Goal: Task Accomplishment & Management: Manage account settings

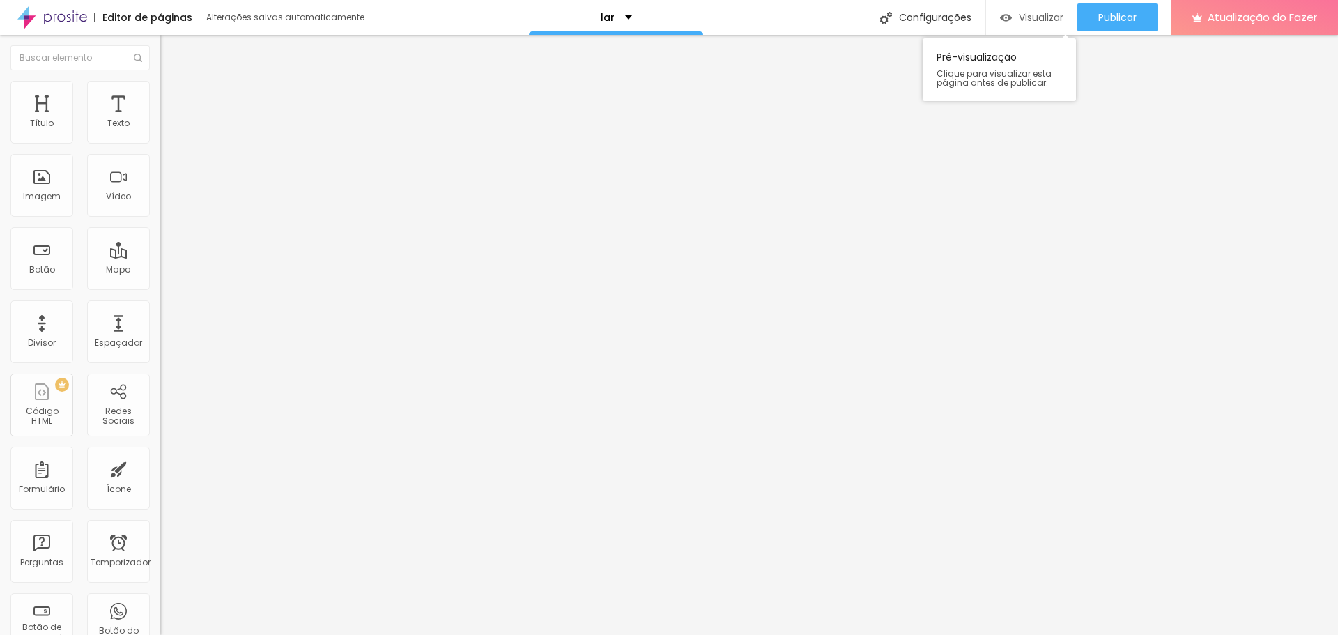
click at [1039, 15] on font "Visualizar" at bounding box center [1041, 17] width 45 height 14
click at [986, 3] on button "Visualizar" at bounding box center [1031, 17] width 91 height 28
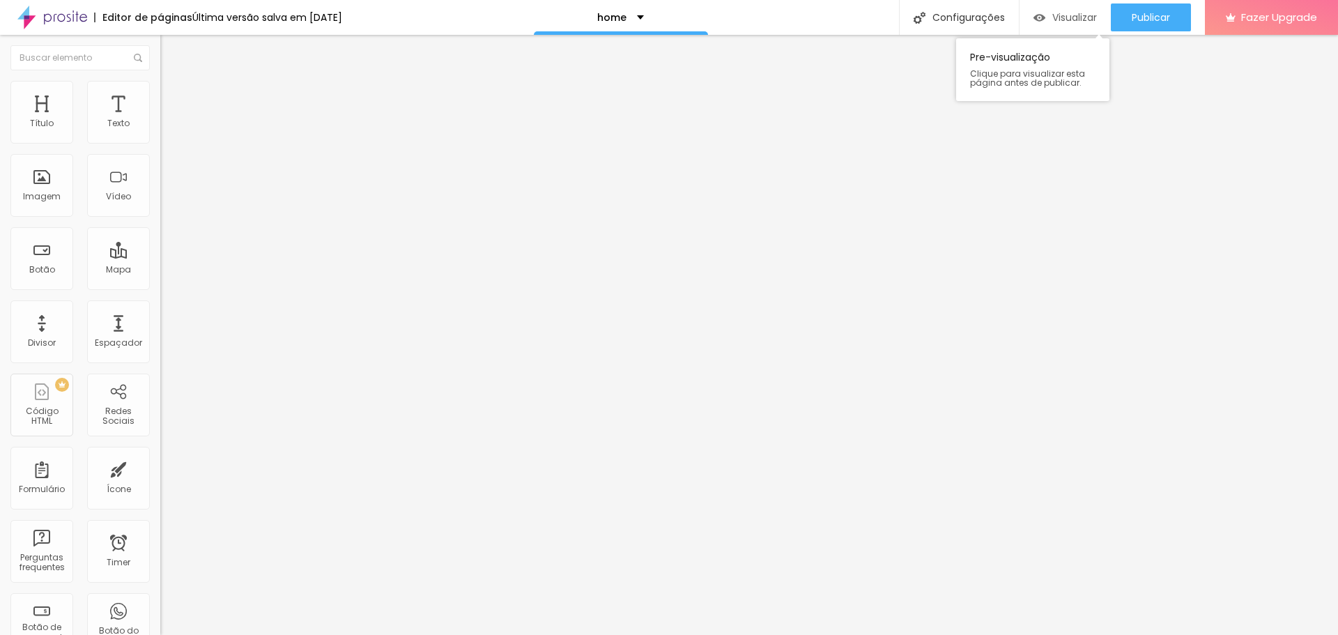
click at [1066, 17] on span "Visualizar" at bounding box center [1074, 17] width 45 height 11
click at [1052, 15] on span "Visualizar" at bounding box center [1074, 17] width 45 height 11
click at [1152, 19] on span "Publicar" at bounding box center [1151, 17] width 38 height 11
click at [1049, 12] on span "Visualizar" at bounding box center [1062, 17] width 45 height 11
click at [1070, 17] on span "Visualizar" at bounding box center [1074, 17] width 45 height 11
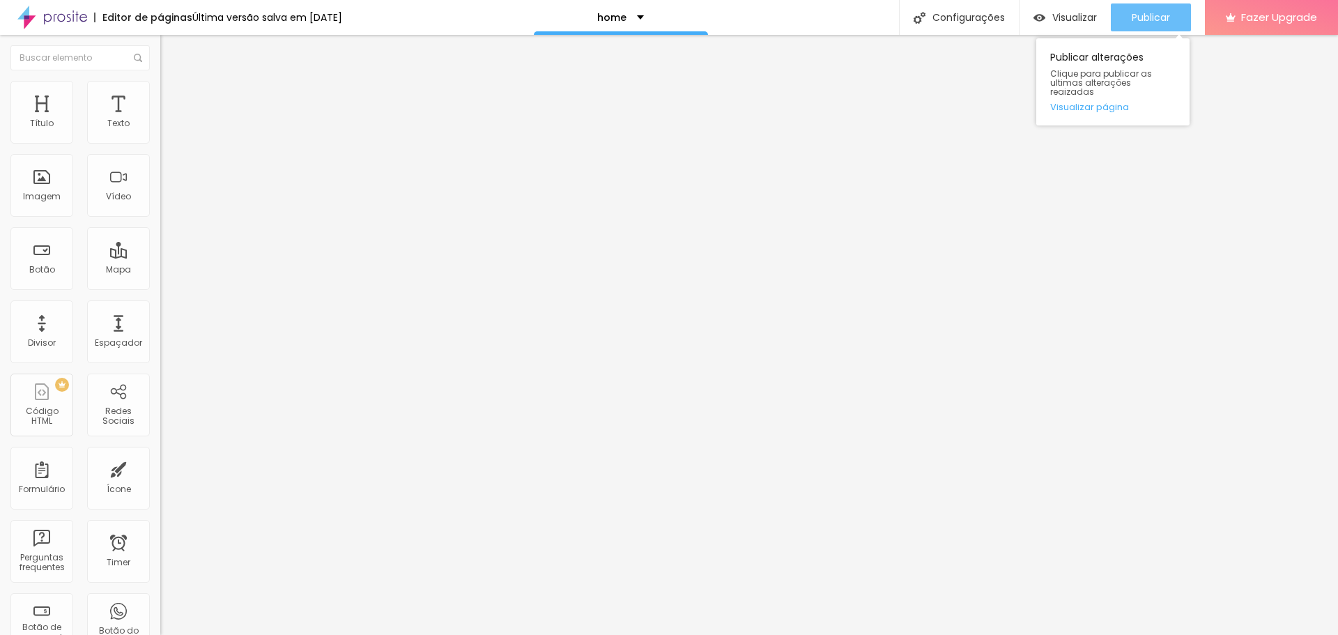
click at [1182, 17] on button "Publicar" at bounding box center [1151, 17] width 80 height 28
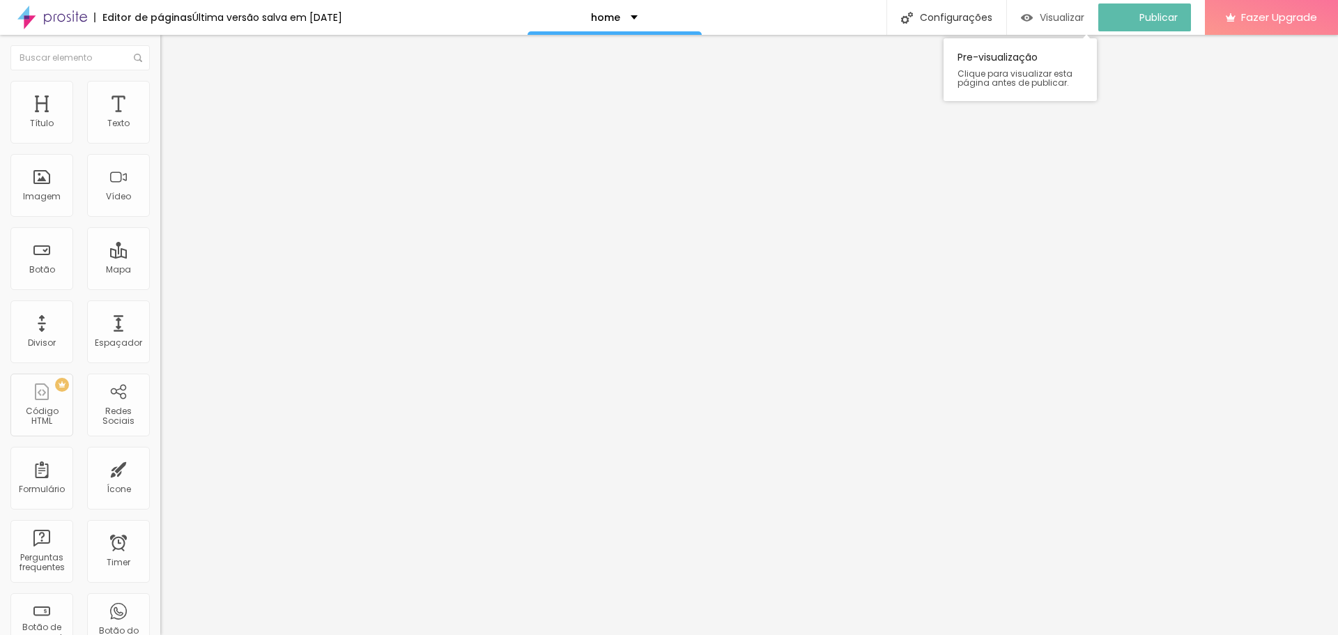
click at [1064, 20] on span "Visualizar" at bounding box center [1062, 17] width 45 height 11
type input "94"
type input "96"
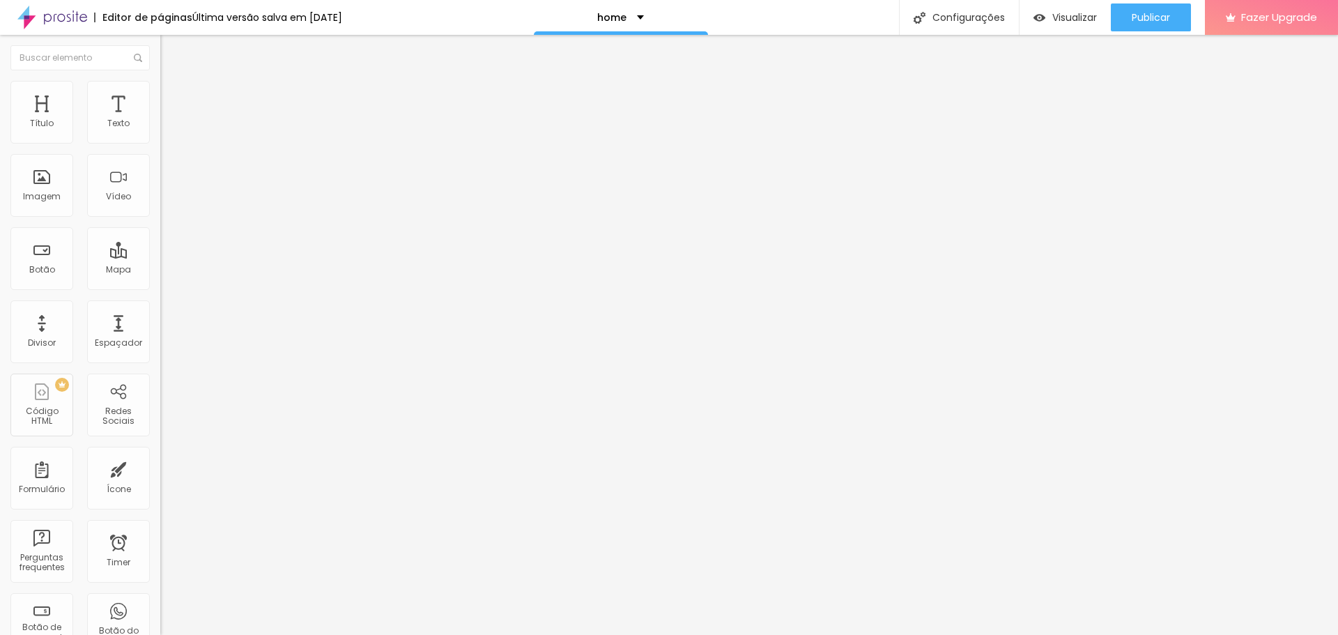
type input "97"
type input "95"
type input "93"
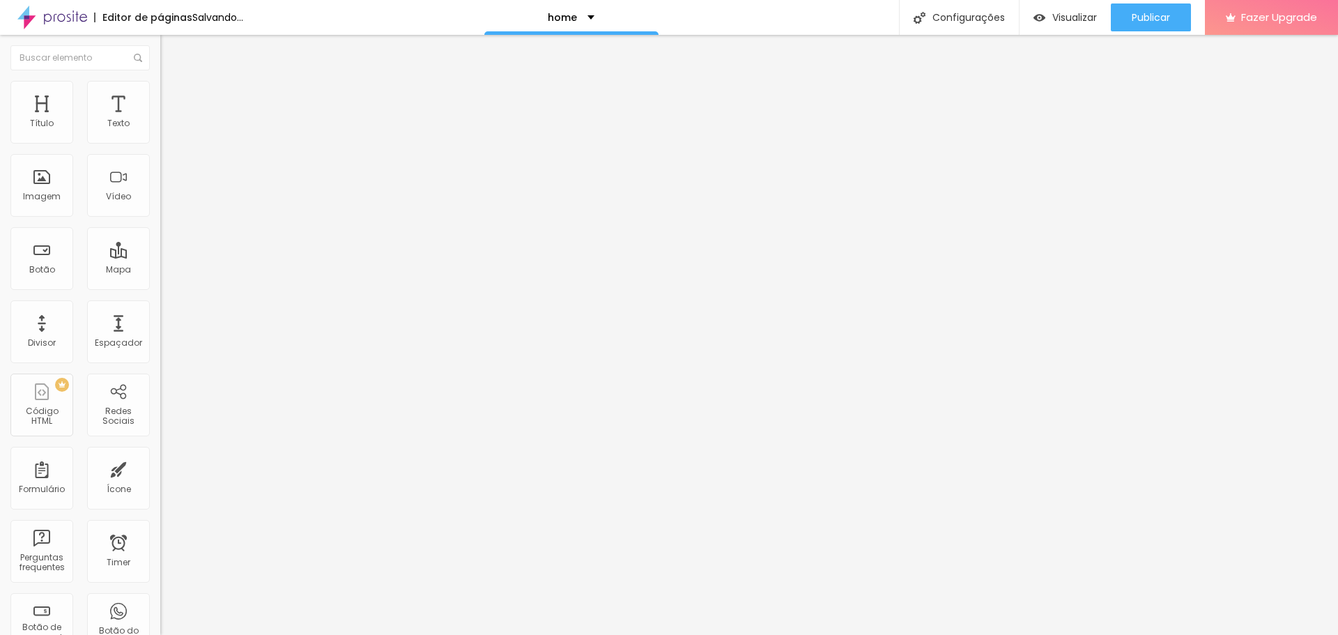
type input "93"
type input "92"
type input "91"
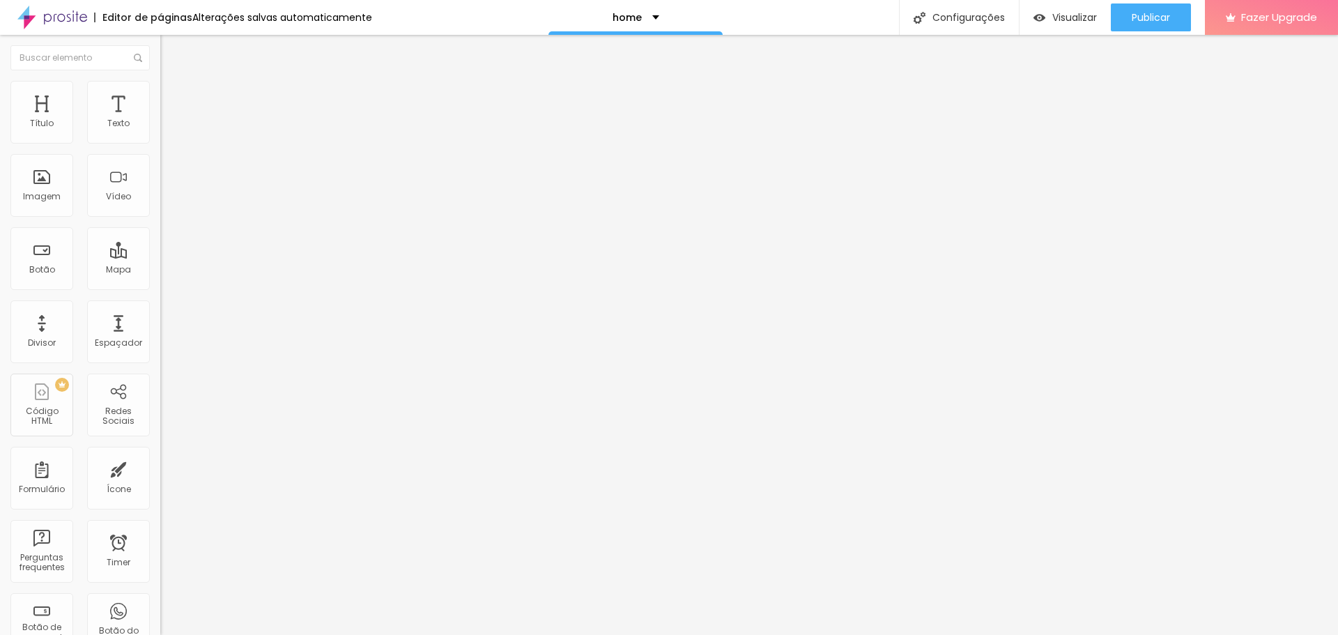
type input "90"
type input "89"
type input "87"
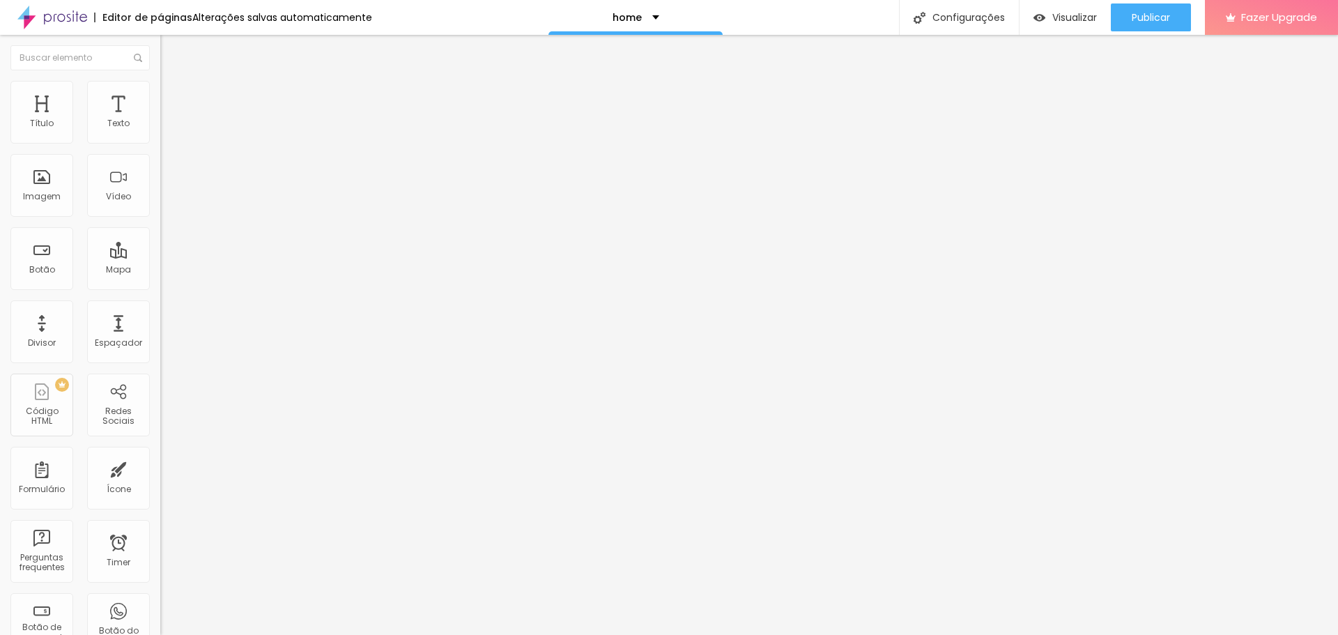
type input "87"
type input "86"
type input "85"
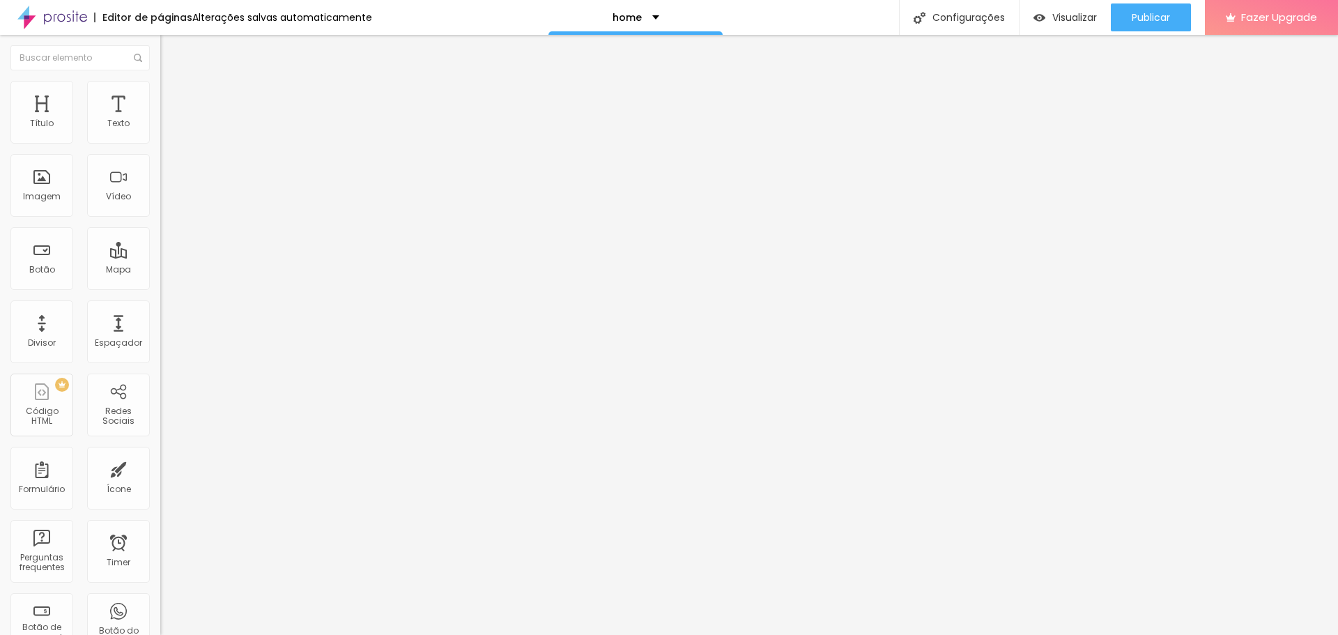
type input "85"
click at [160, 329] on input "range" at bounding box center [205, 334] width 90 height 11
click at [1158, 20] on span "Publicar" at bounding box center [1151, 17] width 38 height 11
click at [1104, 102] on link "Visualizar página" at bounding box center [1112, 106] width 125 height 9
click at [939, 15] on div "Configurações" at bounding box center [959, 17] width 120 height 35
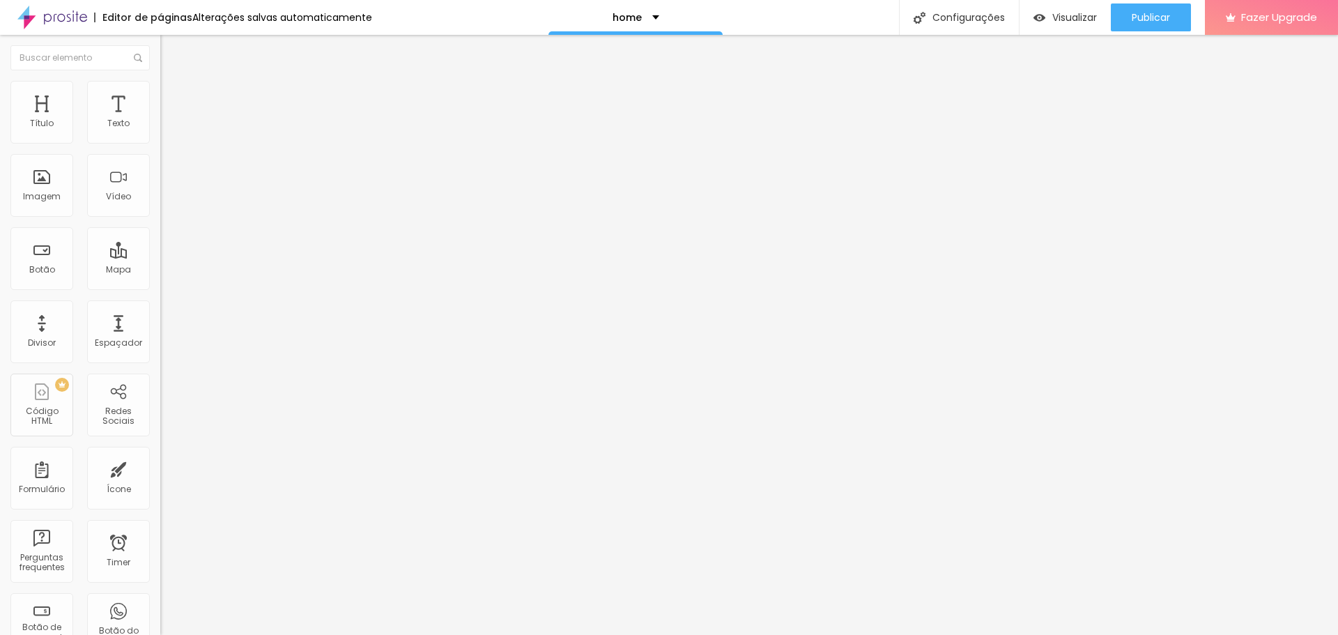
click at [173, 96] on span "Estilo" at bounding box center [184, 90] width 22 height 12
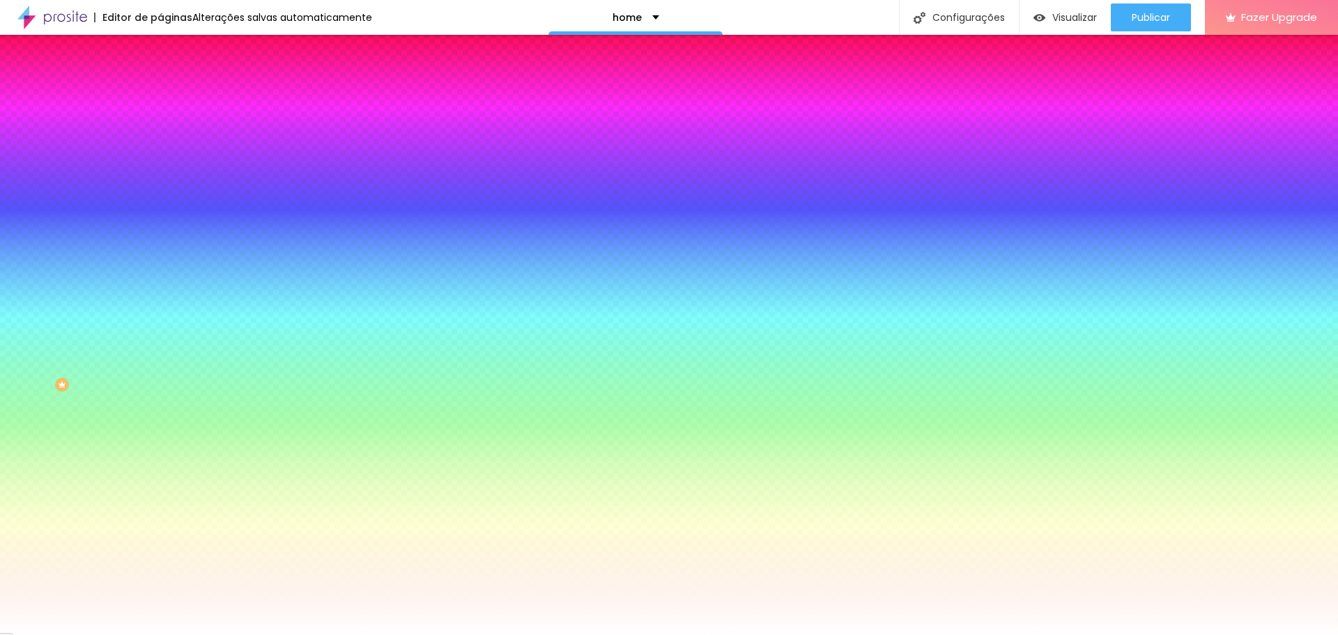
click at [173, 98] on span "Avançado" at bounding box center [196, 104] width 46 height 12
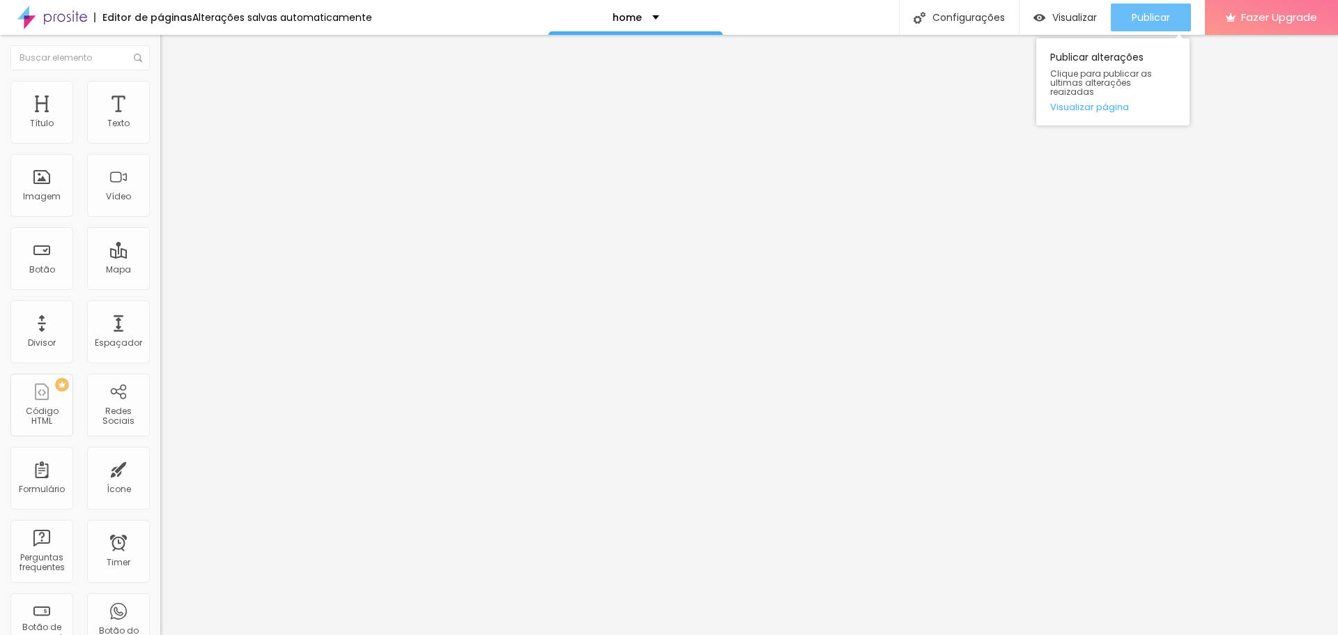
click at [1178, 6] on button "Publicar" at bounding box center [1151, 17] width 80 height 28
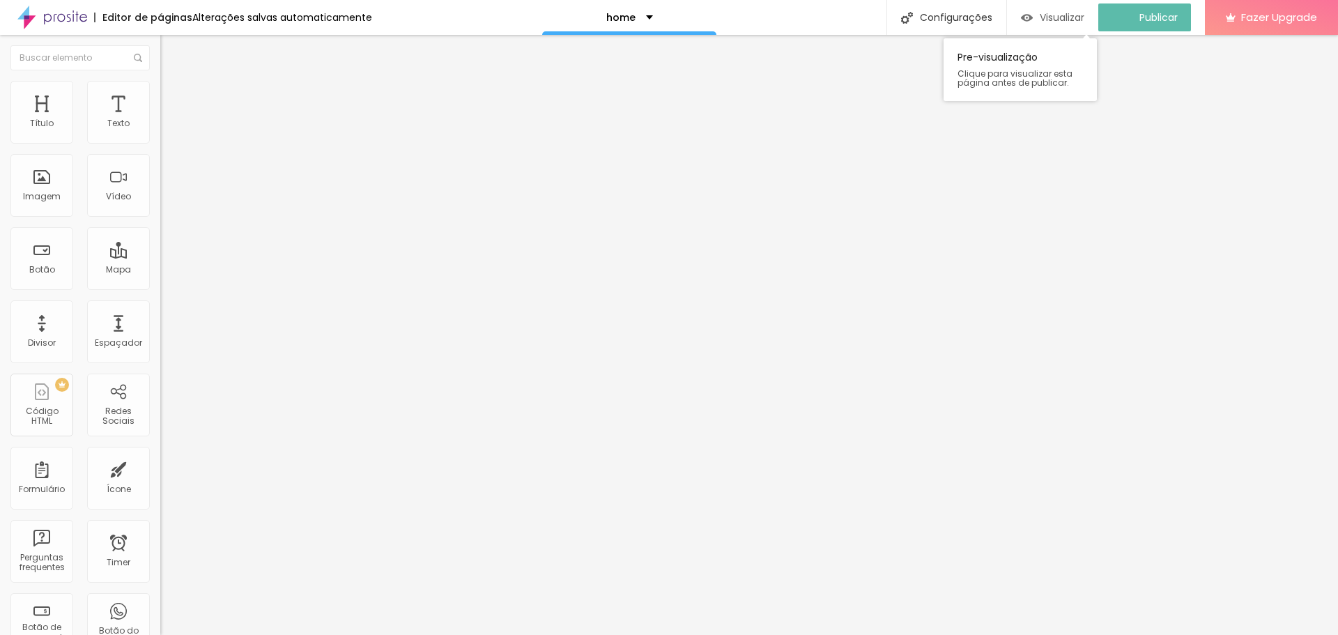
click at [1067, 17] on span "Visualizar" at bounding box center [1062, 17] width 45 height 11
click at [173, 82] on span "Conteúdo" at bounding box center [194, 76] width 43 height 12
click at [160, 128] on div "Modo Encaixotado Encaixotado Completo" at bounding box center [240, 128] width 160 height 38
click at [160, 88] on img at bounding box center [166, 87] width 13 height 13
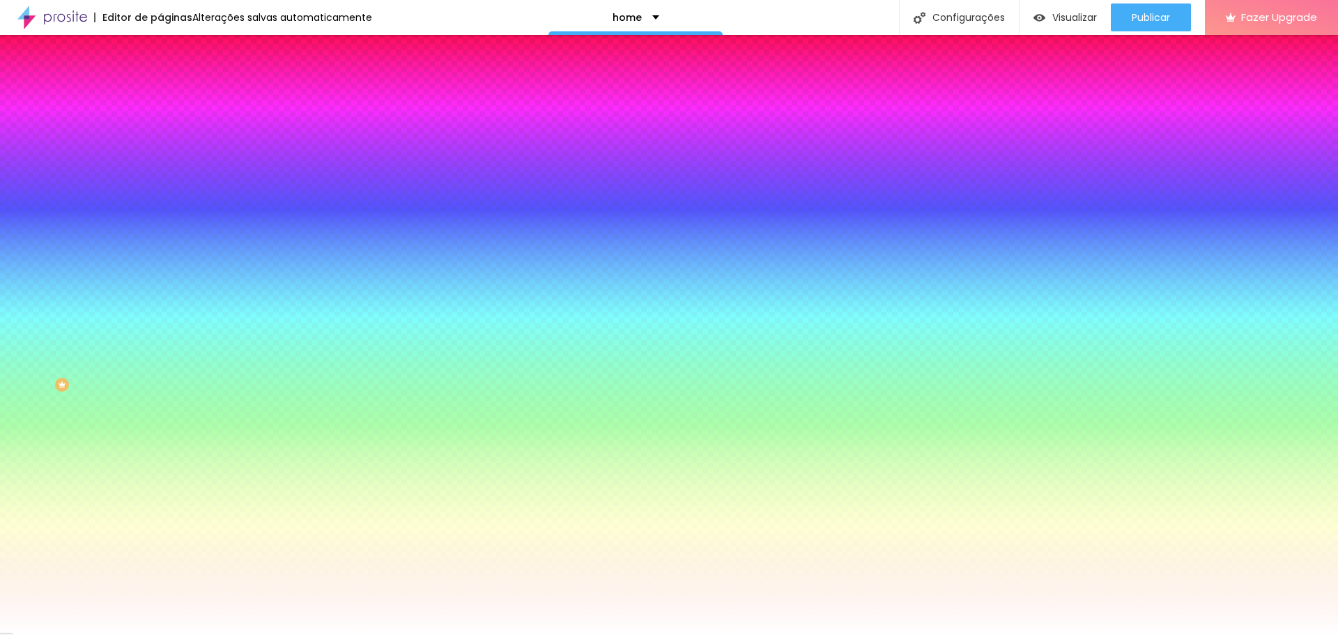
click at [160, 204] on input "#FFFFFF" at bounding box center [243, 197] width 167 height 14
click at [160, 190] on div at bounding box center [240, 190] width 160 height 0
type input "#FFFFFF"
drag, startPoint x: 88, startPoint y: 302, endPoint x: 9, endPoint y: 258, distance: 90.2
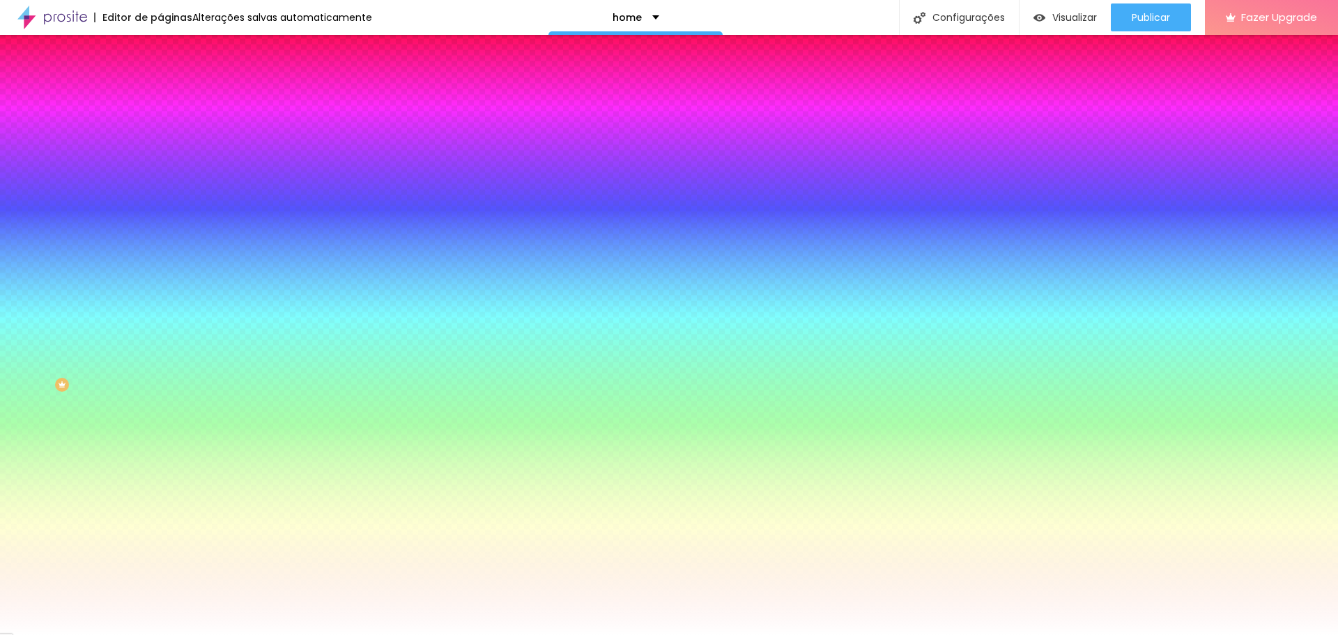
click at [160, 258] on div "Imagem de fundo Trocar imagem Efeito da Imagem Parallax Nenhum Parallax Cor de …" at bounding box center [240, 199] width 160 height 181
click at [160, 127] on div "Trocar imagem" at bounding box center [240, 122] width 160 height 10
click at [166, 185] on icon "button" at bounding box center [171, 181] width 10 height 10
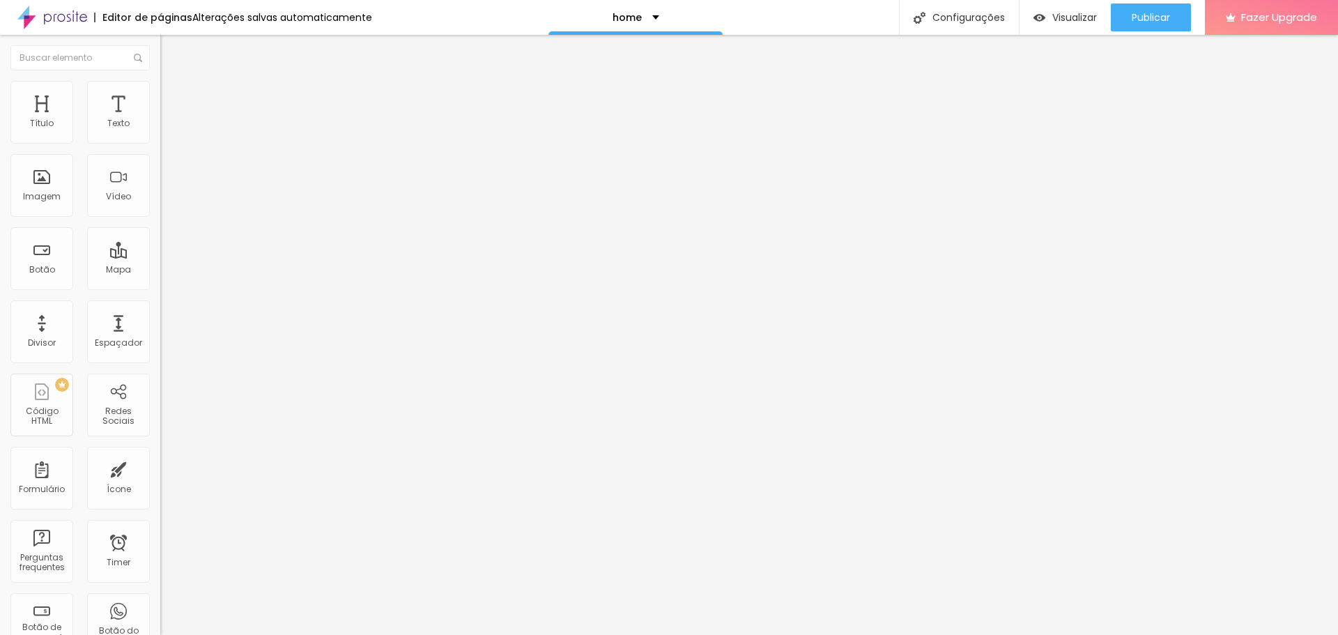
click at [160, 132] on span "Titulo 2" at bounding box center [182, 122] width 45 height 17
click at [172, 133] on span "Titulo 2" at bounding box center [194, 124] width 45 height 17
click at [160, 144] on span "Titulo 3" at bounding box center [179, 136] width 39 height 16
click at [160, 144] on div "Titulo 3 H3" at bounding box center [240, 137] width 160 height 14
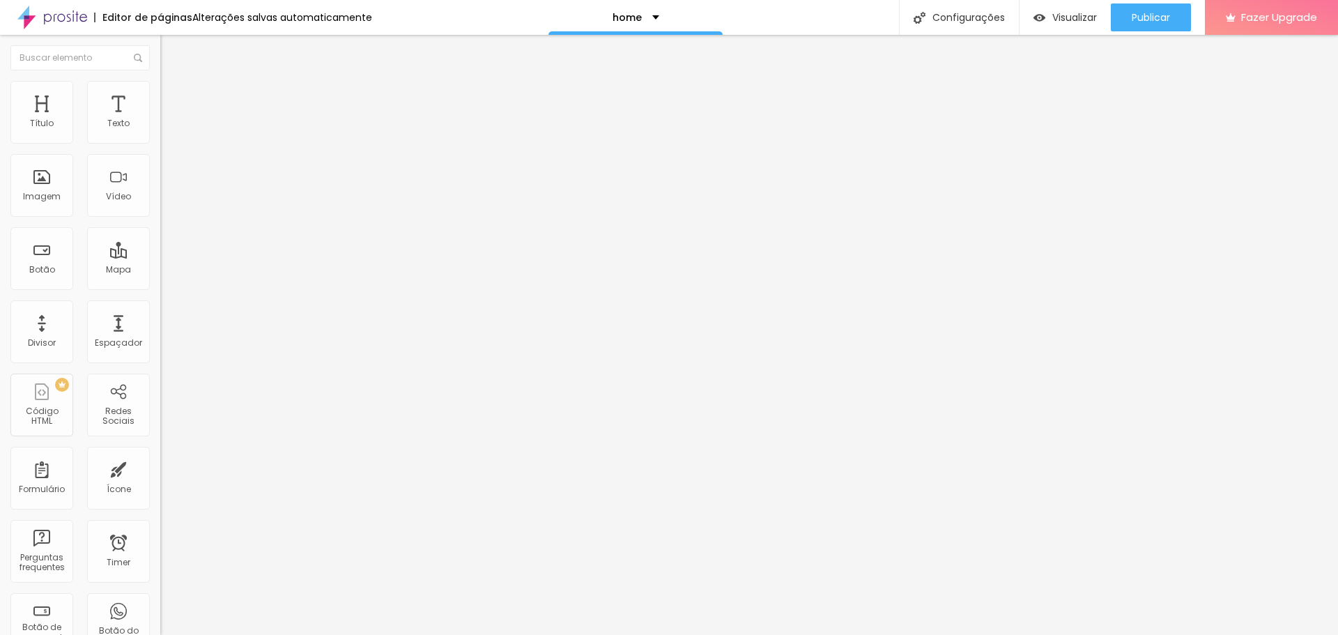
click at [160, 155] on span "Titulo 4" at bounding box center [178, 149] width 37 height 12
click at [160, 164] on span "Titulo 5" at bounding box center [175, 158] width 31 height 12
click at [160, 174] on span "Titulo 6" at bounding box center [173, 168] width 26 height 10
click at [160, 120] on span "Titulo 1" at bounding box center [182, 110] width 45 height 20
click at [160, 81] on li "Avançado" at bounding box center [240, 88] width 160 height 14
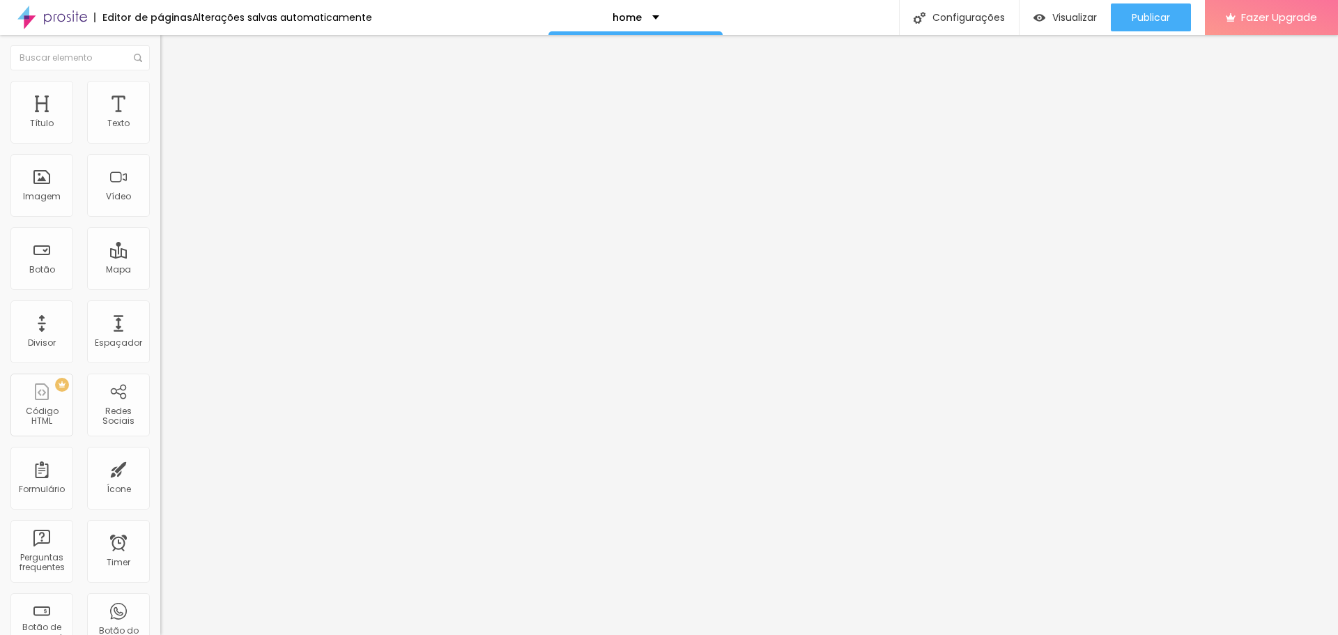
click at [160, 256] on div at bounding box center [240, 262] width 160 height 13
type input "64"
click at [160, 256] on input "range" at bounding box center [205, 261] width 90 height 11
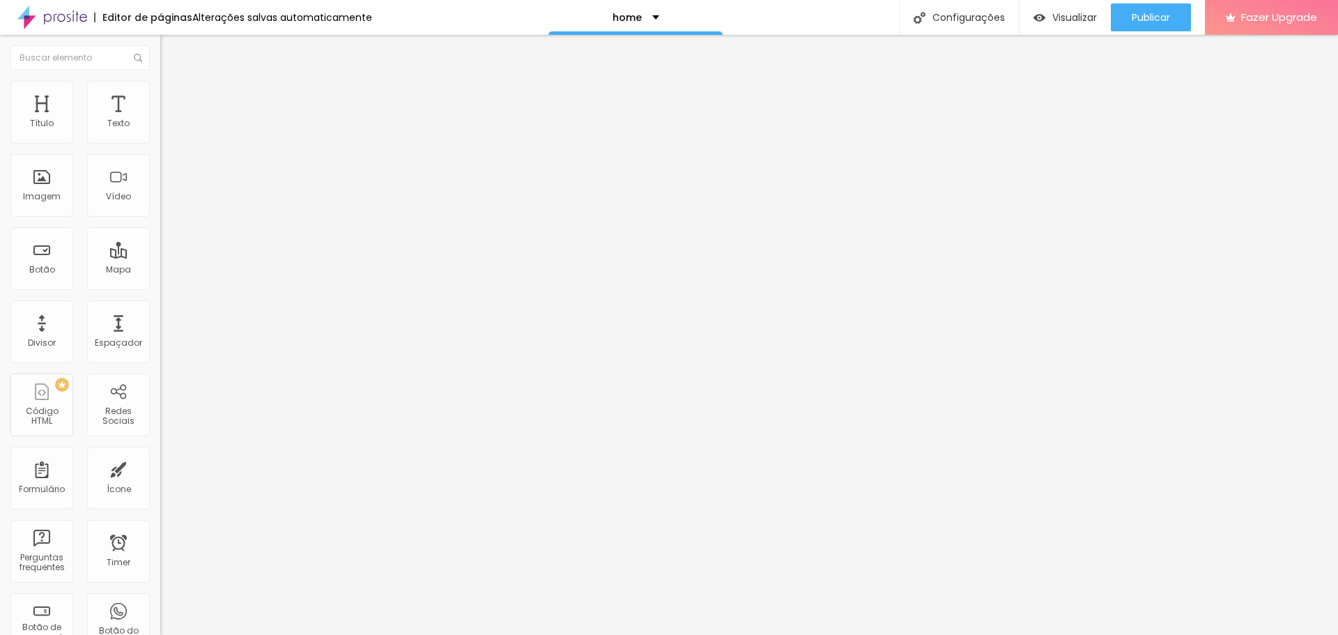
type input "15"
type input "1"
type input "0"
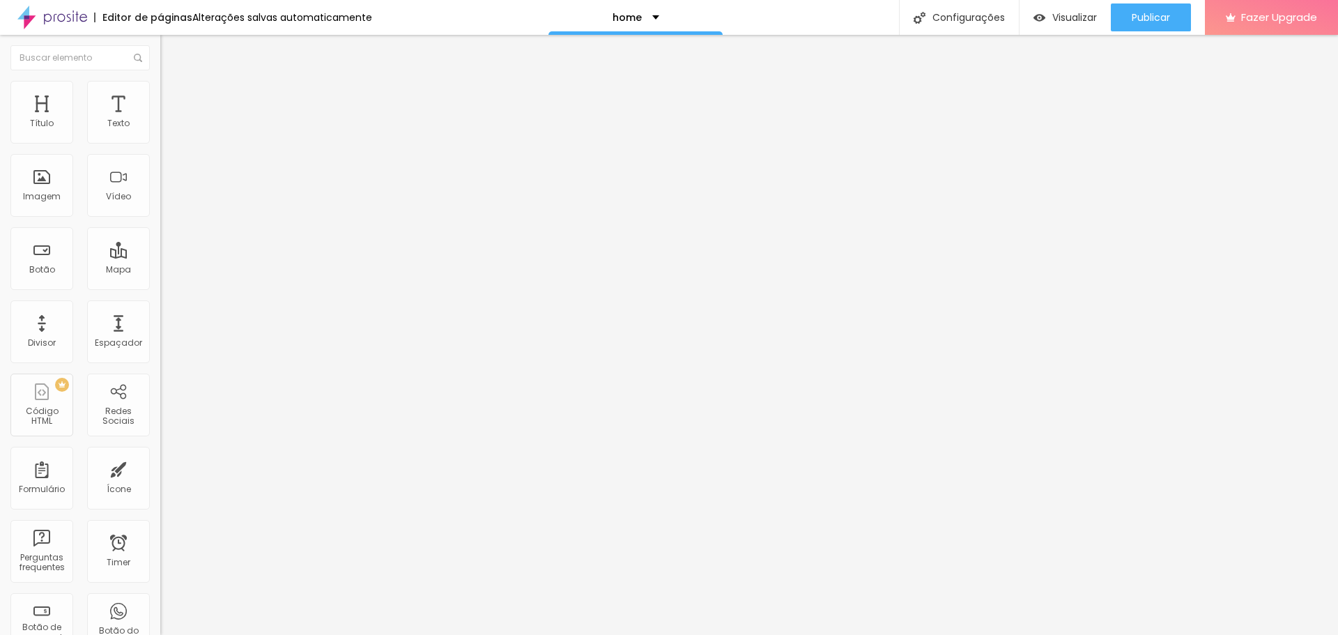
type input "0"
type input "100"
type input "49"
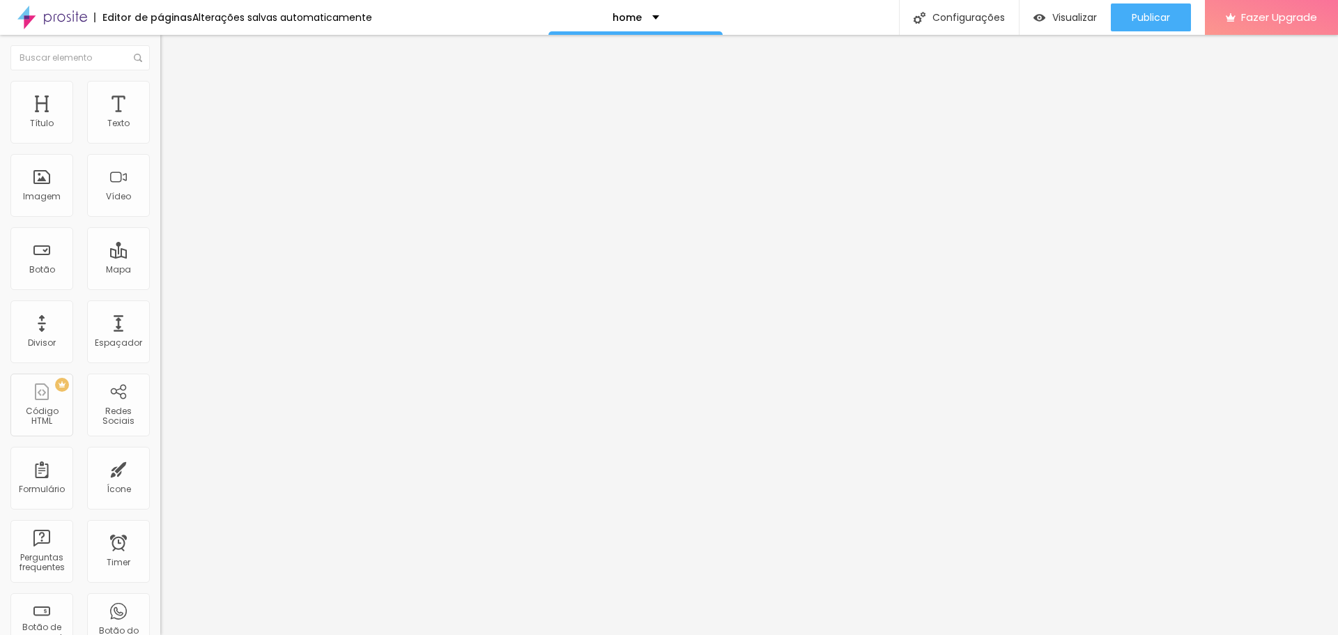
type input "0"
drag, startPoint x: 87, startPoint y: 136, endPoint x: 0, endPoint y: 151, distance: 88.5
type input "0"
click at [160, 256] on input "range" at bounding box center [205, 261] width 90 height 11
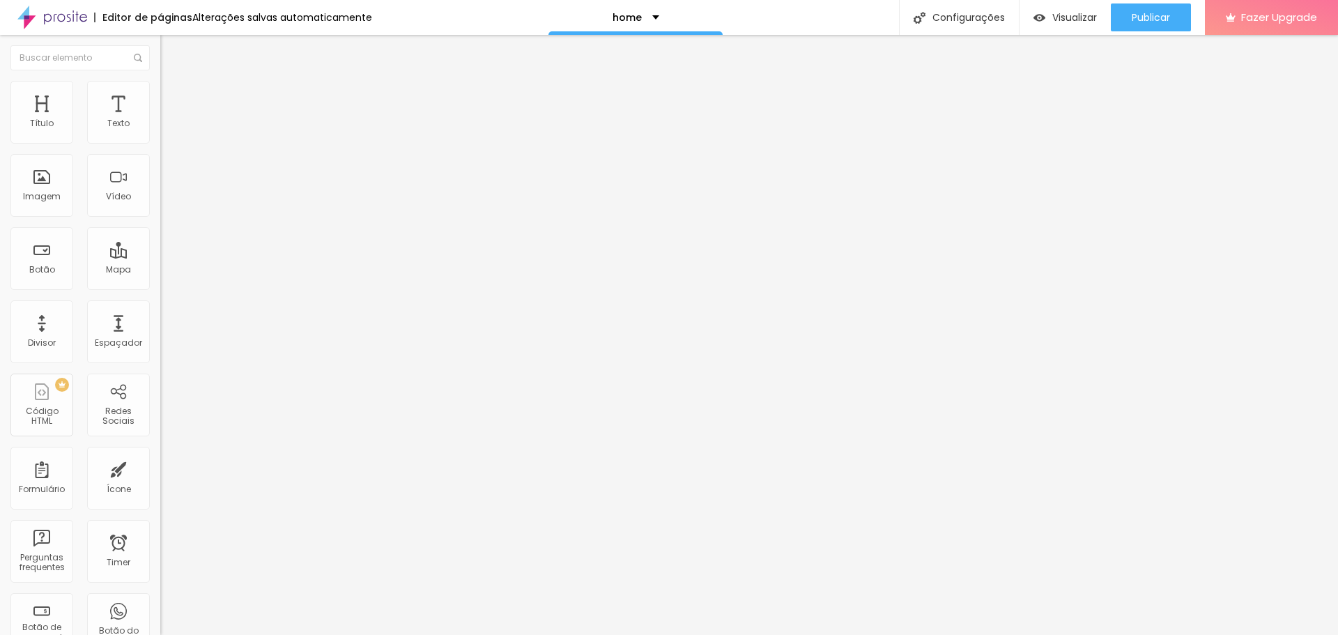
type input "16"
type input "43"
type input "88"
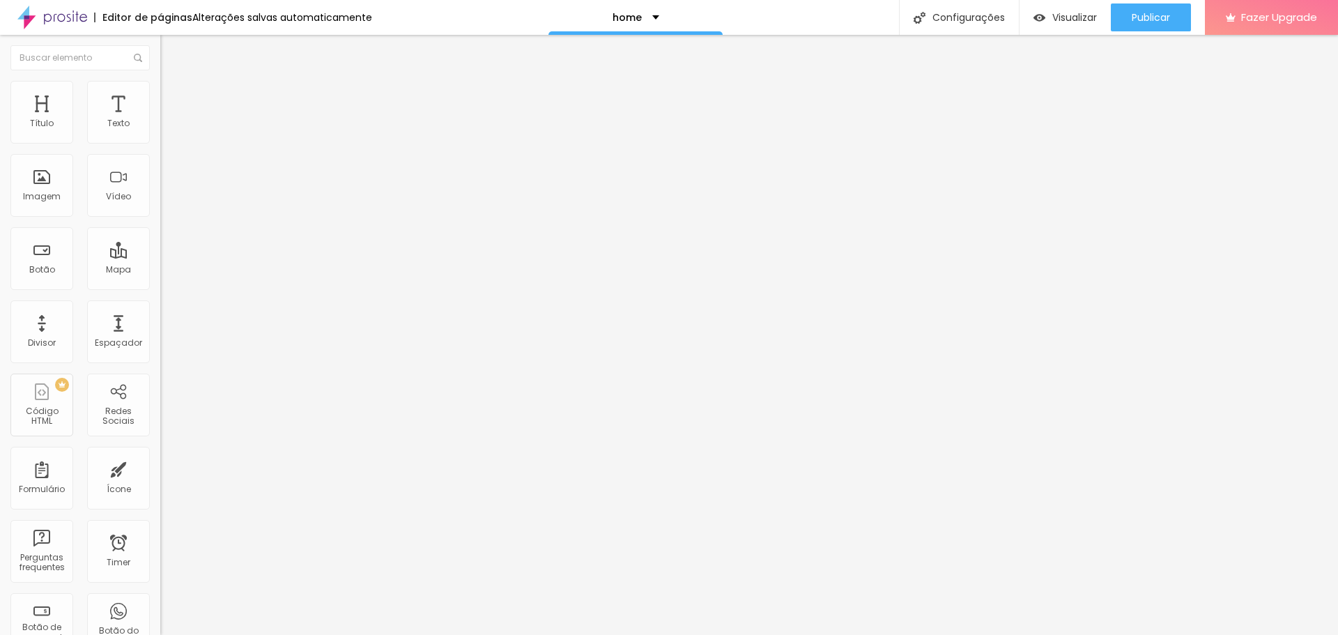
type input "88"
type input "89"
type input "91"
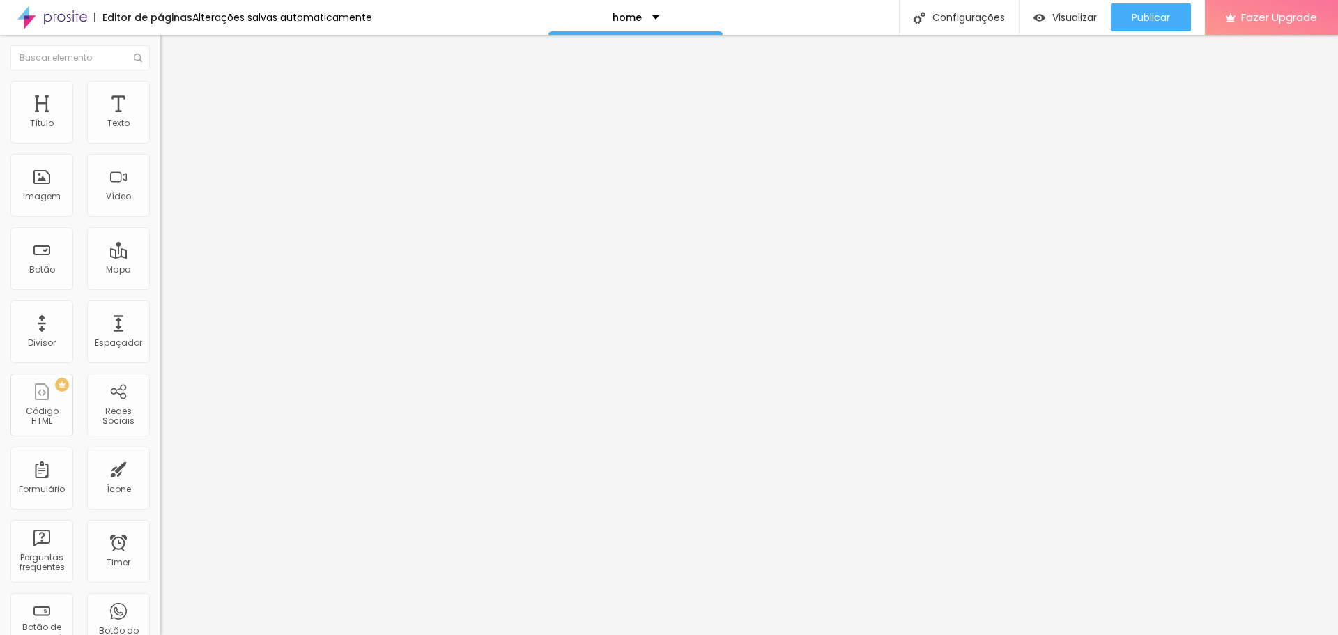
type input "94"
type input "95"
type input "100"
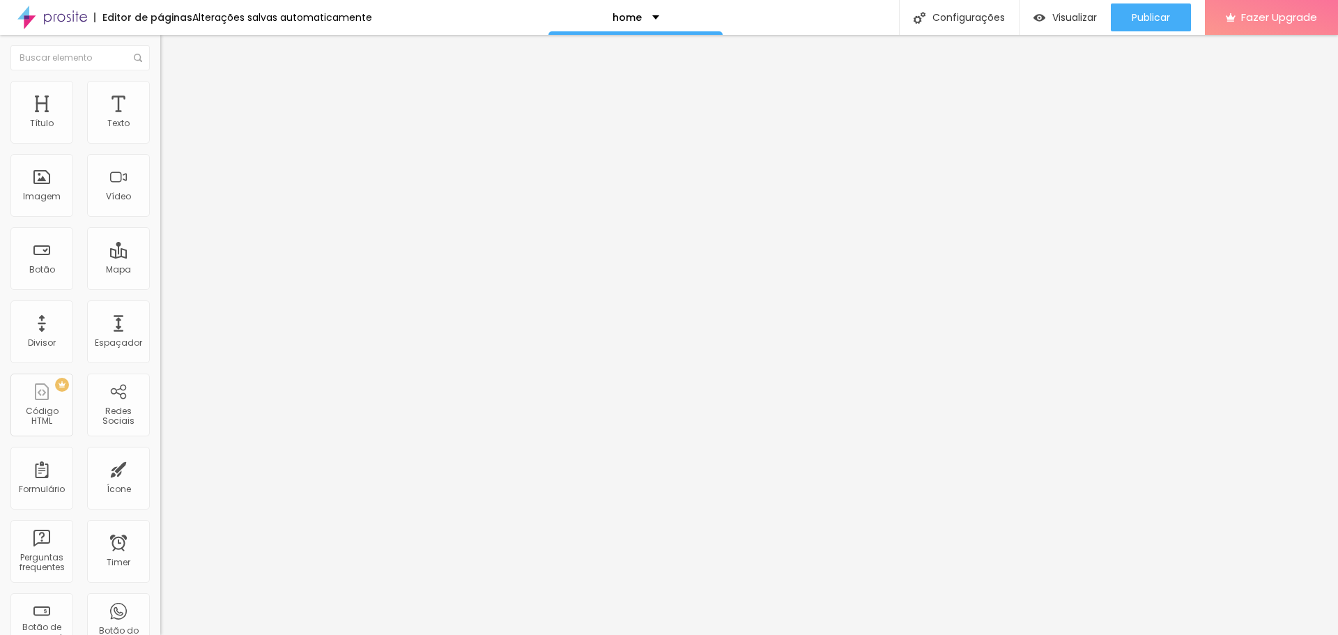
type input "100"
type input "65"
type input "35"
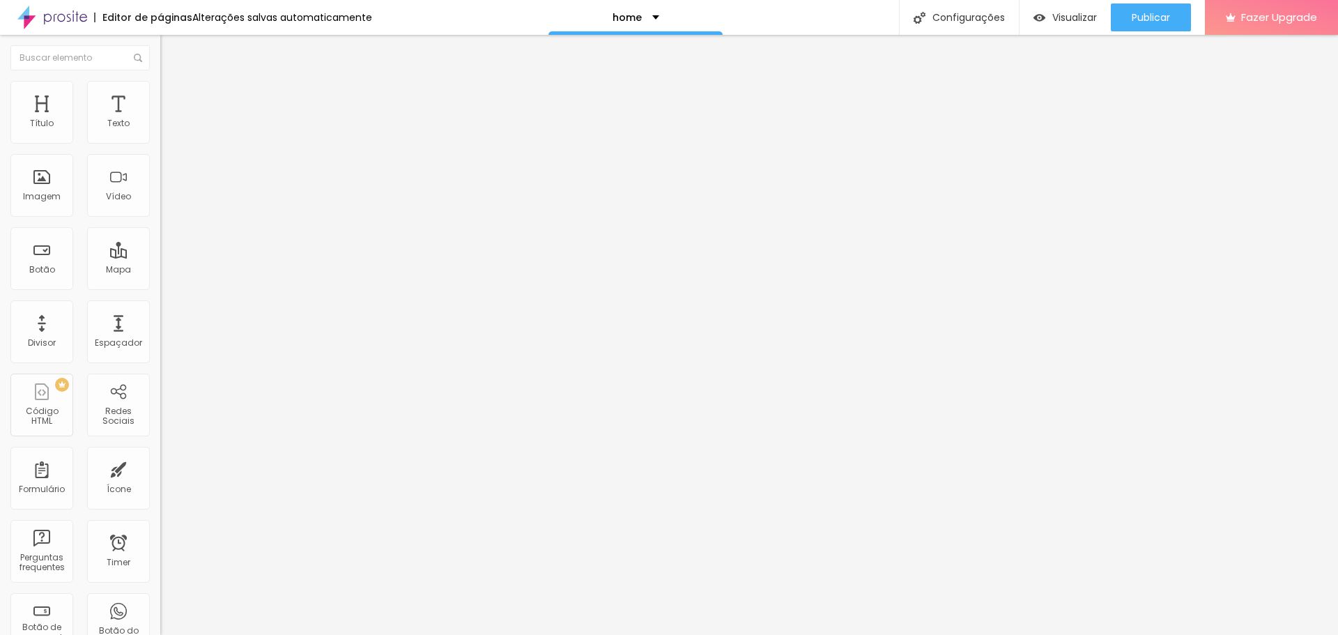
type input "0"
drag, startPoint x: 46, startPoint y: 164, endPoint x: 0, endPoint y: 174, distance: 46.9
type input "0"
click at [160, 454] on input "range" at bounding box center [205, 459] width 90 height 11
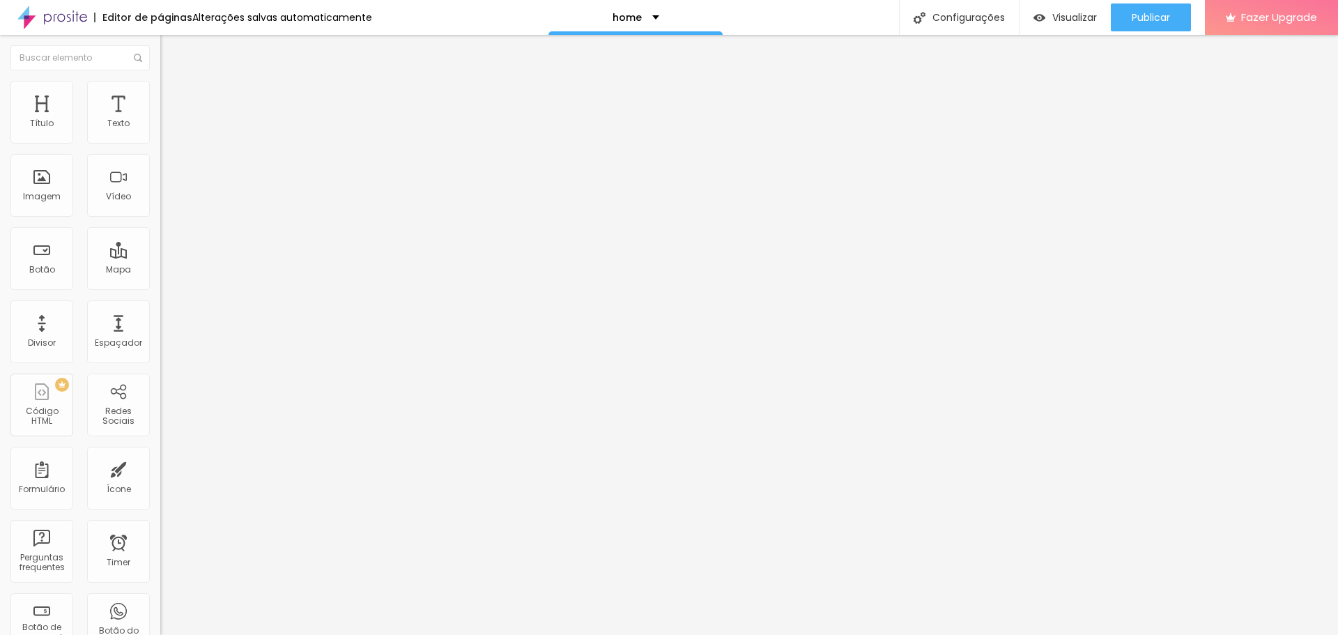
click at [160, 498] on input "text" at bounding box center [243, 505] width 167 height 14
click at [1085, 22] on span "Visualizar" at bounding box center [1074, 17] width 45 height 11
click at [1152, 22] on span "Publicar" at bounding box center [1151, 17] width 38 height 11
click at [1062, 17] on span "Visualizar" at bounding box center [1074, 17] width 45 height 11
click at [1149, 29] on div "Publicar" at bounding box center [1151, 17] width 38 height 28
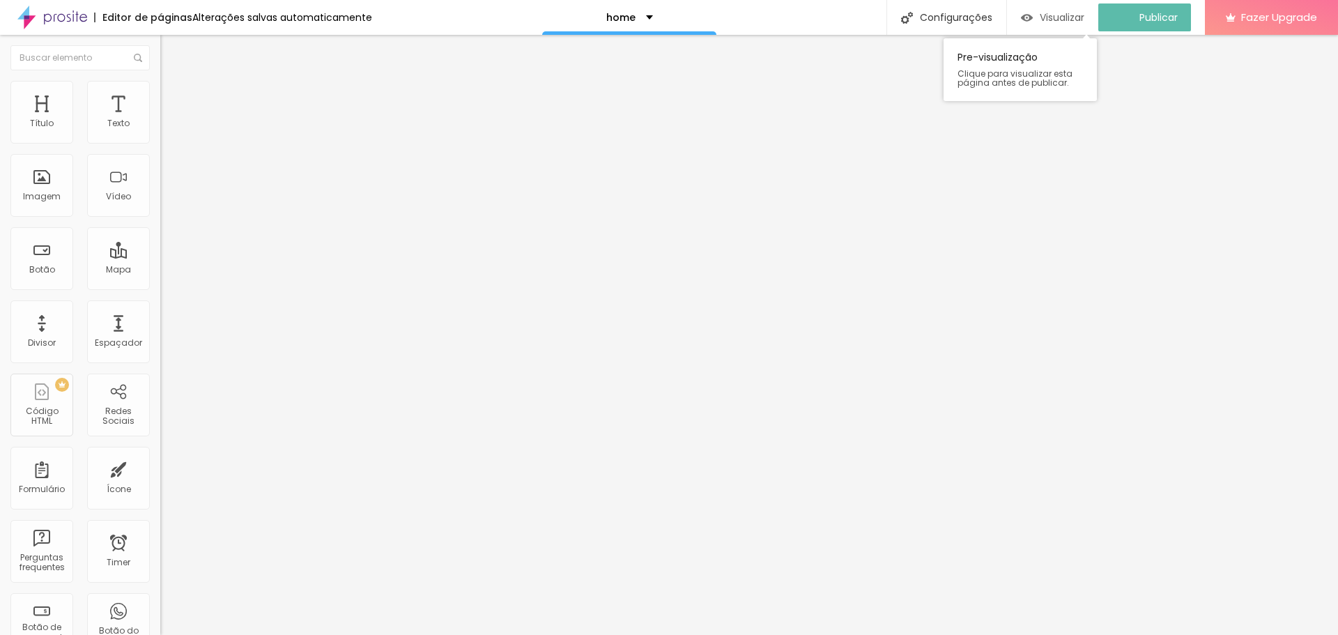
click at [1085, 22] on span "Visualizar" at bounding box center [1062, 17] width 45 height 11
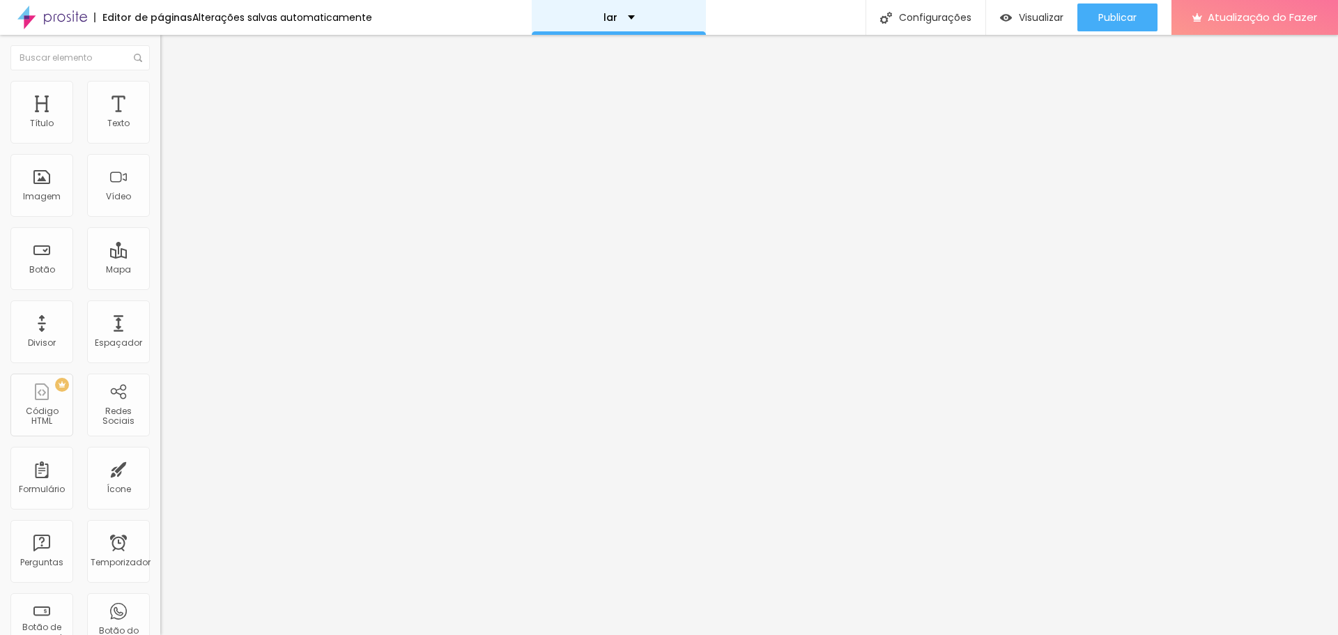
click at [606, 19] on font "lar" at bounding box center [611, 17] width 14 height 14
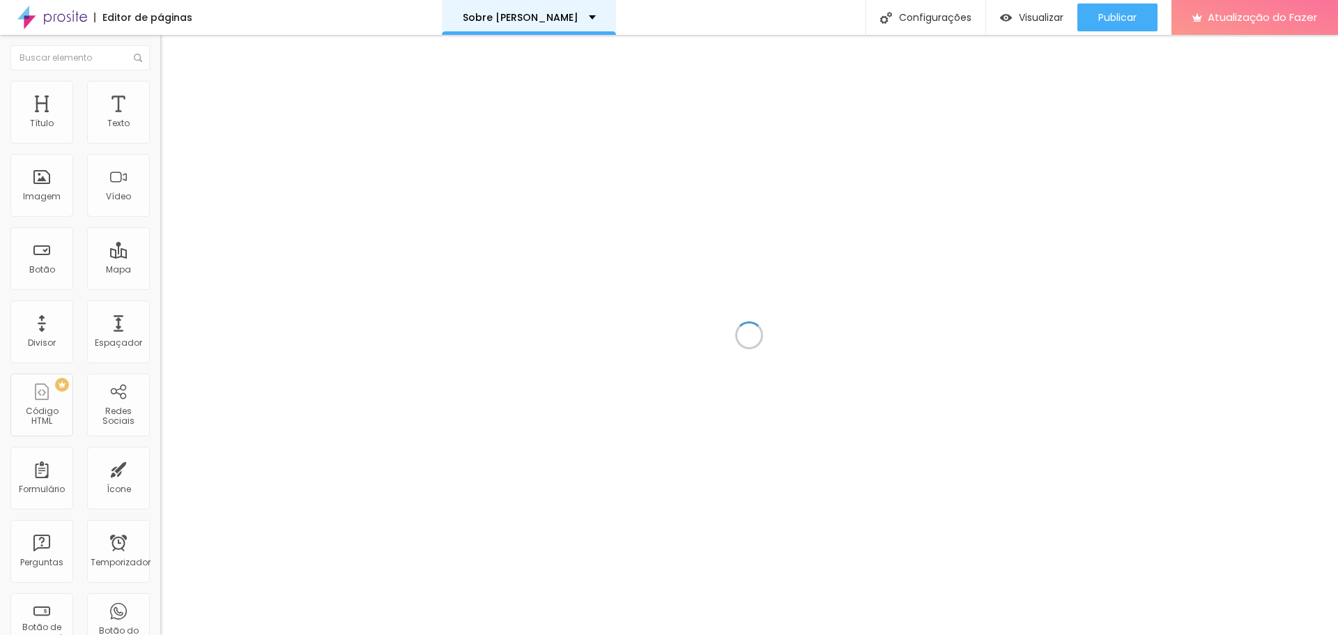
click at [512, 15] on font "Sobre Tamieris" at bounding box center [521, 17] width 116 height 14
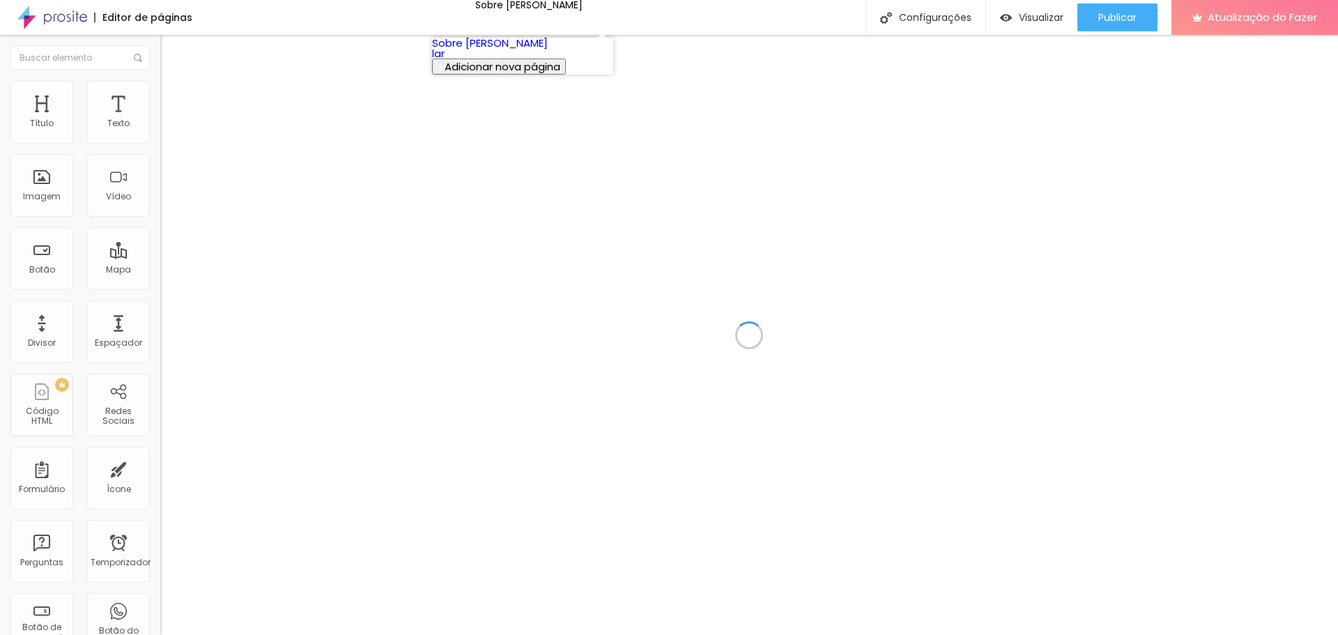
click at [445, 61] on link "lar" at bounding box center [438, 53] width 13 height 15
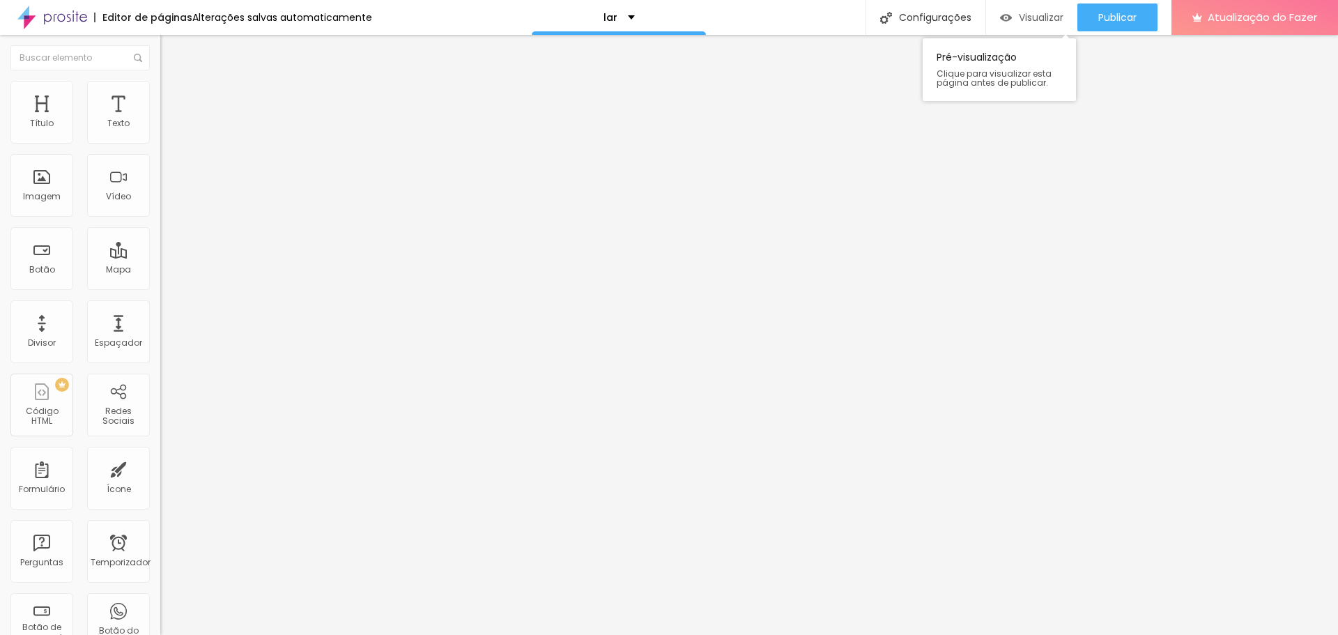
click at [1051, 9] on div "Visualizar" at bounding box center [1031, 17] width 63 height 28
click at [915, 31] on div "Configurações da página Clique para editar as configurações desta página como: …" at bounding box center [907, 80] width 153 height 98
click at [921, 28] on div "Configurações" at bounding box center [926, 17] width 120 height 35
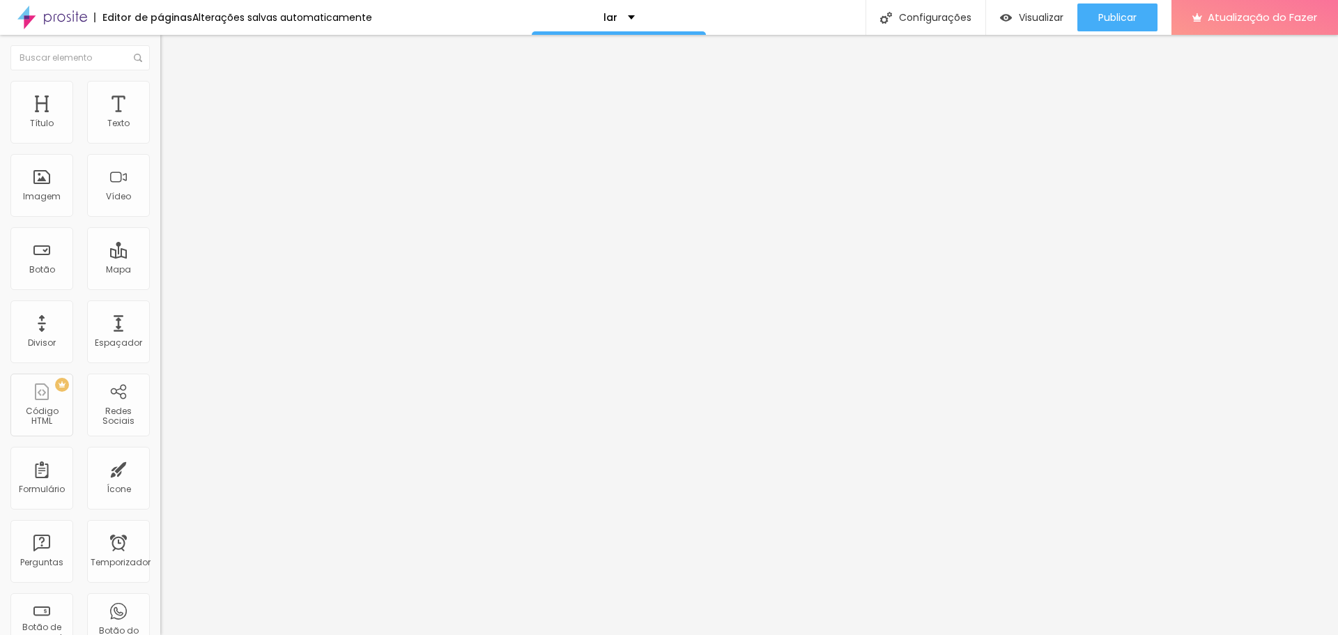
click at [629, 16] on div "lar" at bounding box center [619, 17] width 174 height 35
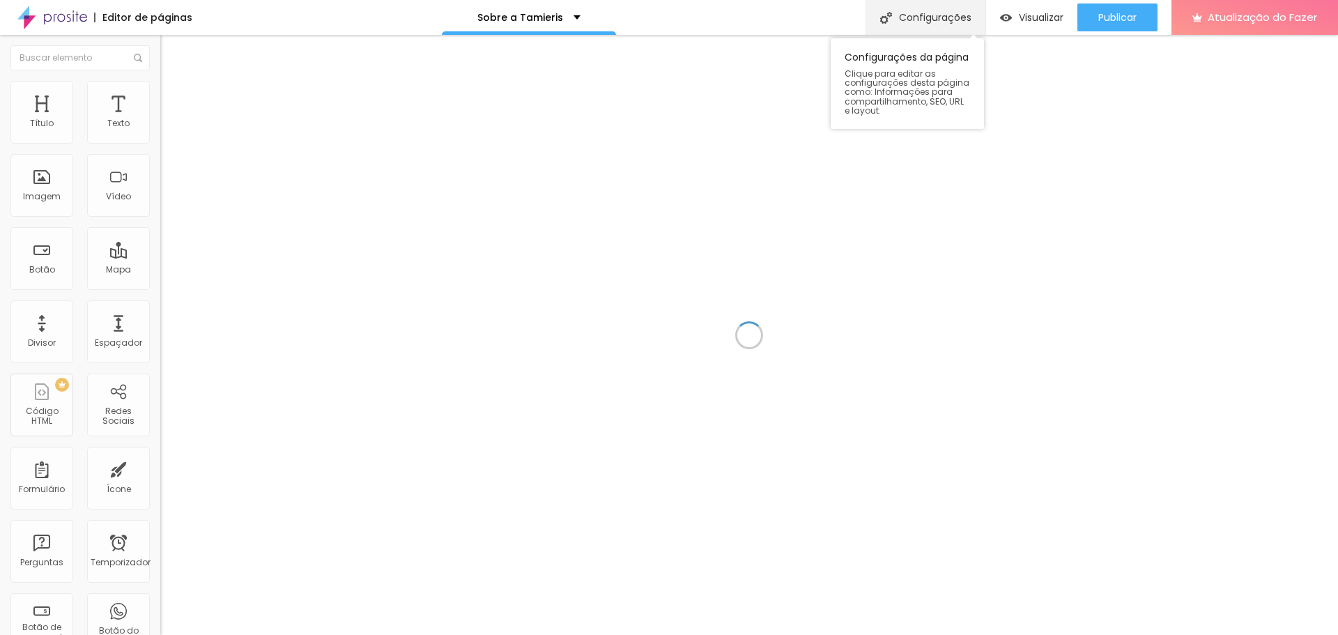
click at [937, 21] on font "Configurações" at bounding box center [935, 17] width 72 height 14
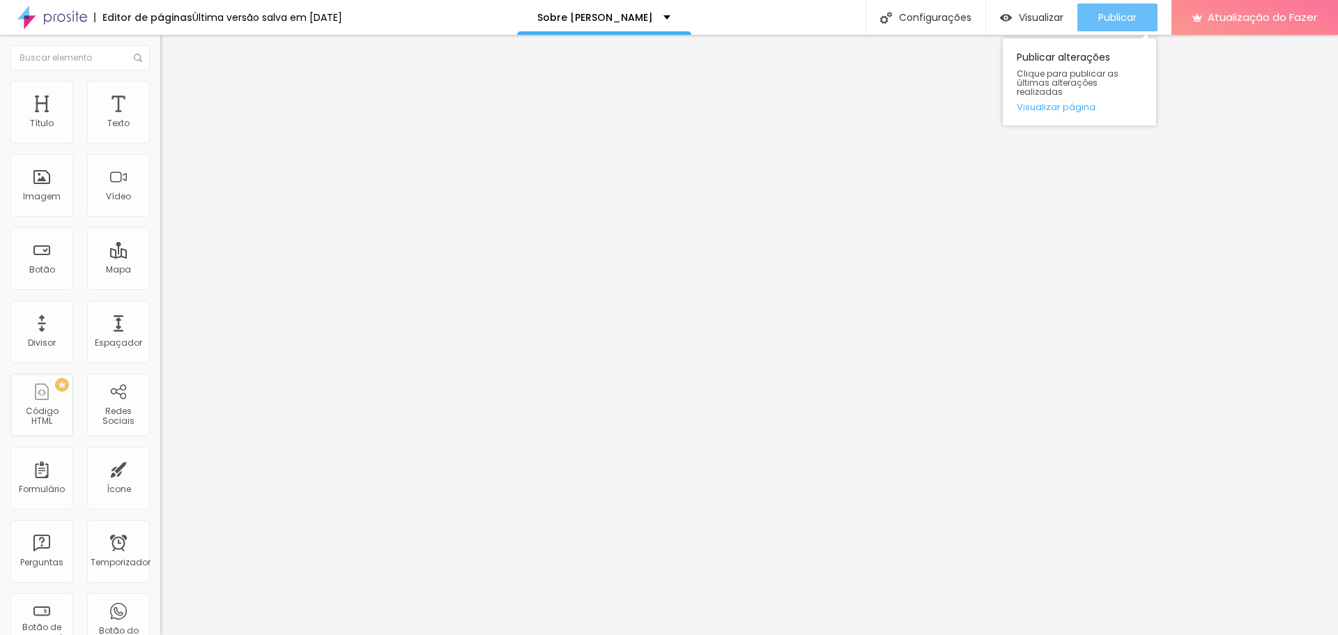
click at [1140, 24] on button "Publicar" at bounding box center [1118, 17] width 80 height 28
click at [38, 29] on img at bounding box center [52, 17] width 70 height 35
click at [95, 503] on div "Ícone" at bounding box center [118, 478] width 63 height 63
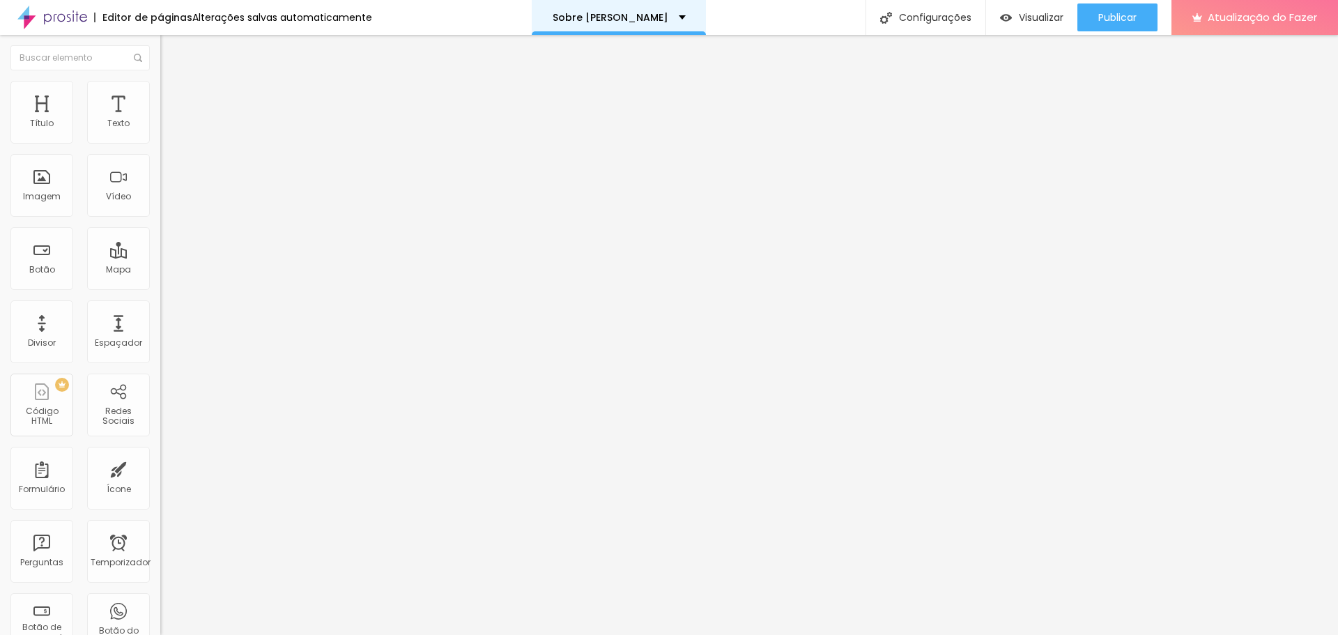
click at [604, 24] on div "Sobre [PERSON_NAME]" at bounding box center [619, 17] width 174 height 35
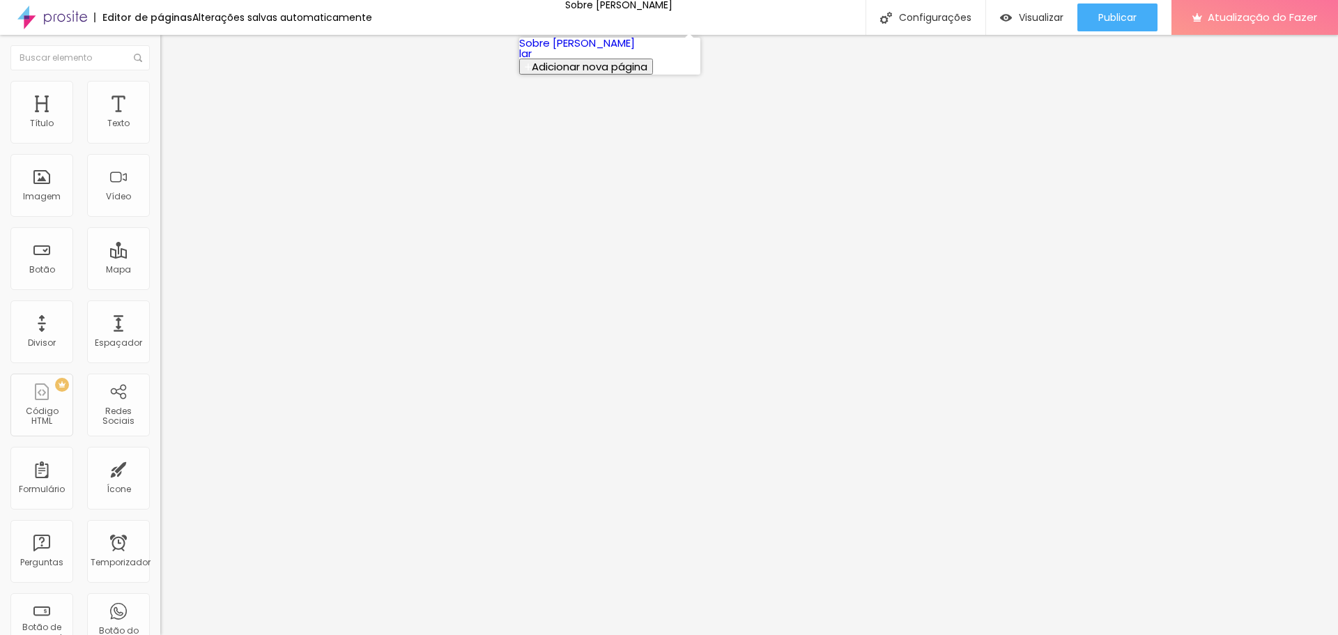
click at [592, 50] on font "Sobre [PERSON_NAME]" at bounding box center [577, 43] width 116 height 15
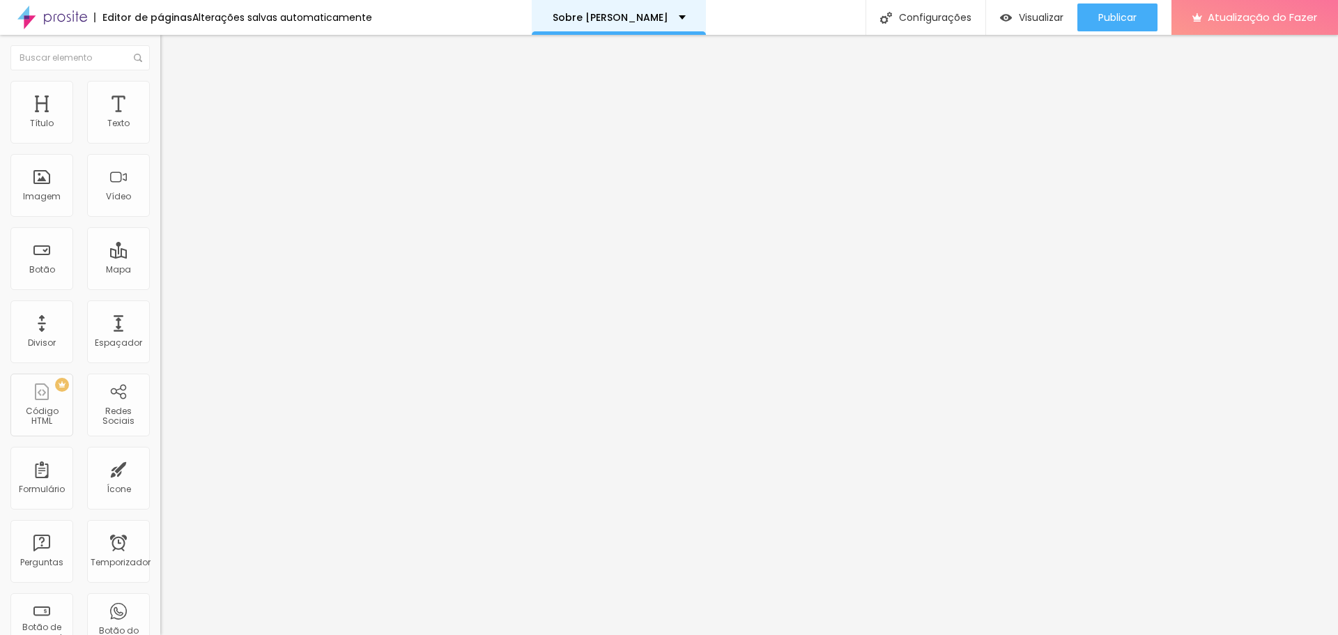
click at [627, 20] on font "Sobre [PERSON_NAME]" at bounding box center [611, 17] width 116 height 14
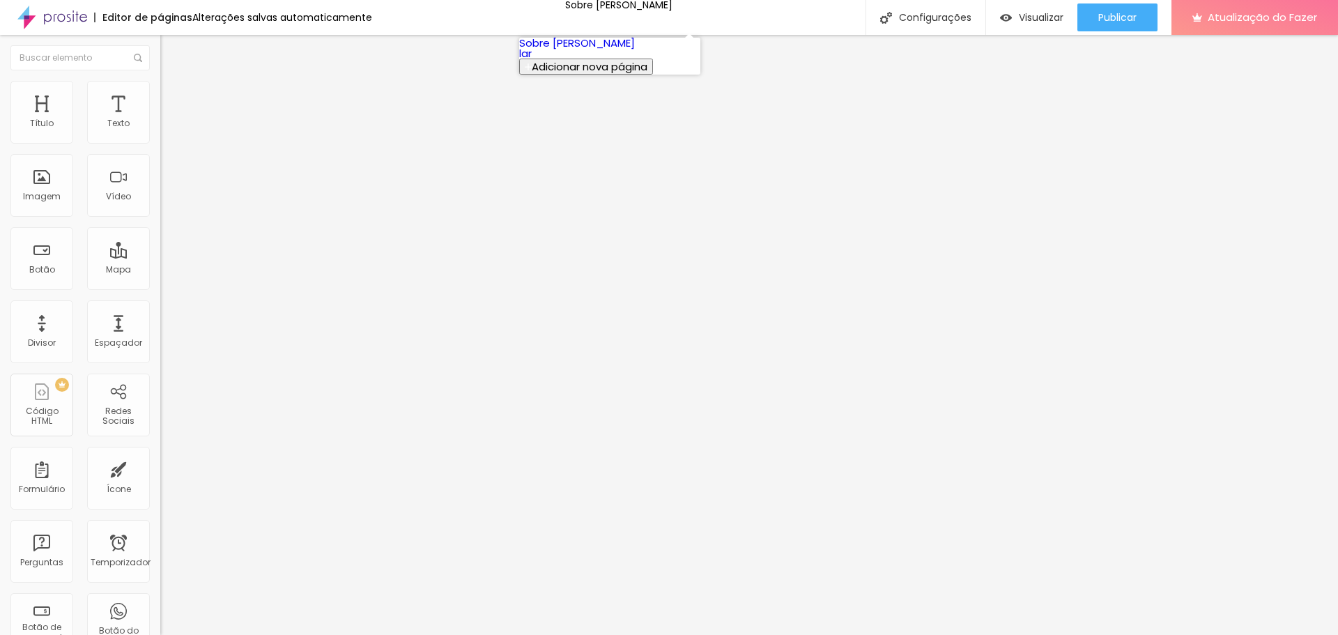
click at [532, 61] on link "lar" at bounding box center [525, 53] width 13 height 15
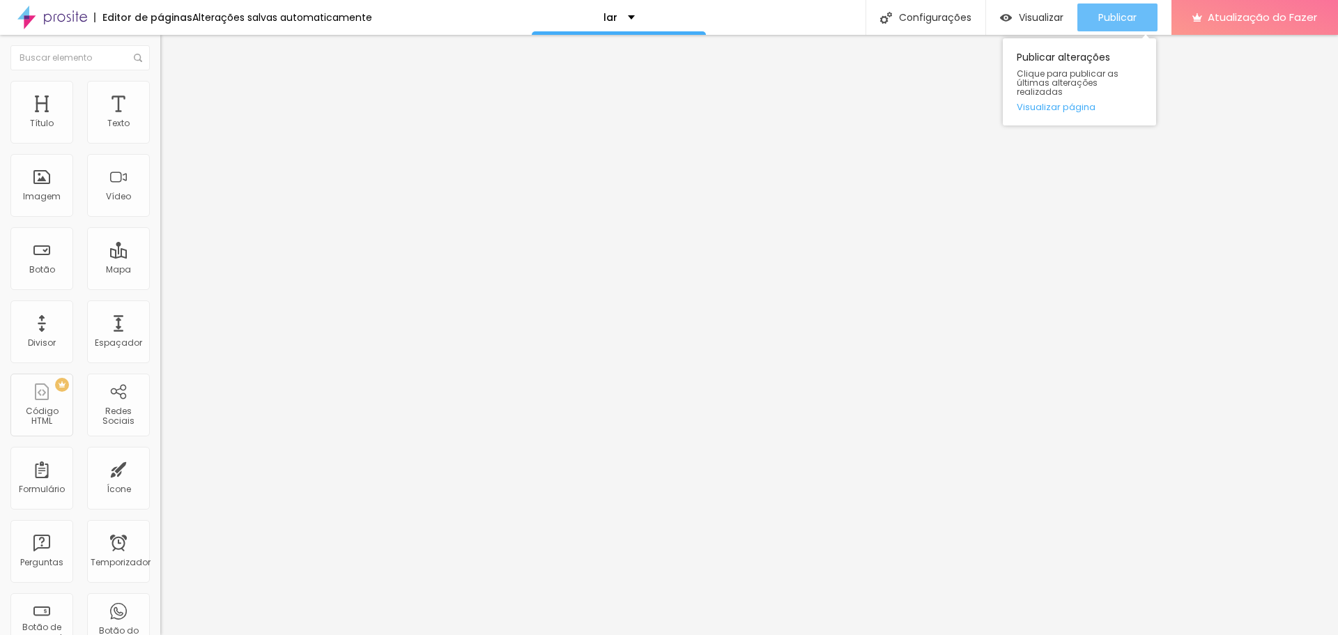
click at [1115, 22] on font "Publicar" at bounding box center [1117, 17] width 38 height 14
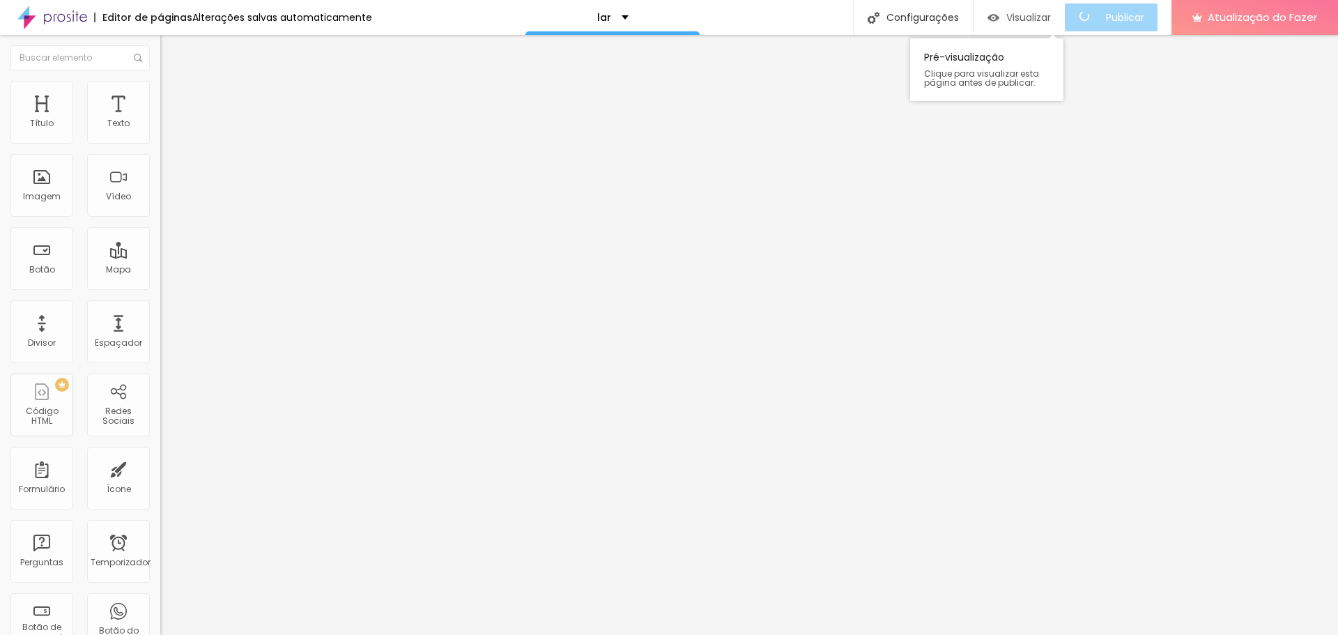
click at [1051, 24] on font "Visualizar" at bounding box center [1028, 17] width 45 height 14
